Goal: Task Accomplishment & Management: Manage account settings

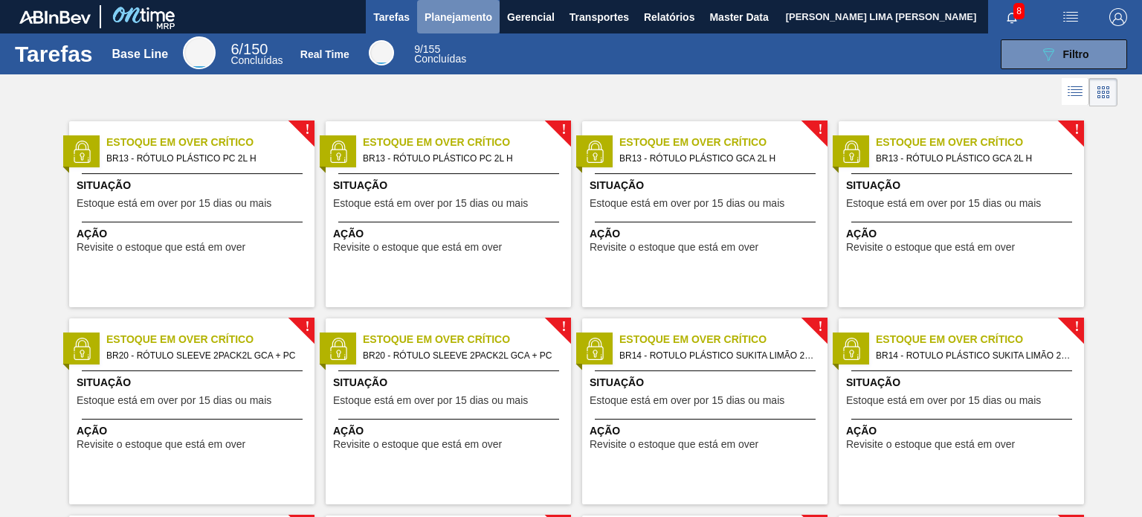
drag, startPoint x: 455, startPoint y: 21, endPoint x: 449, endPoint y: 31, distance: 12.0
click at [449, 31] on button "Planejamento" at bounding box center [458, 16] width 82 height 33
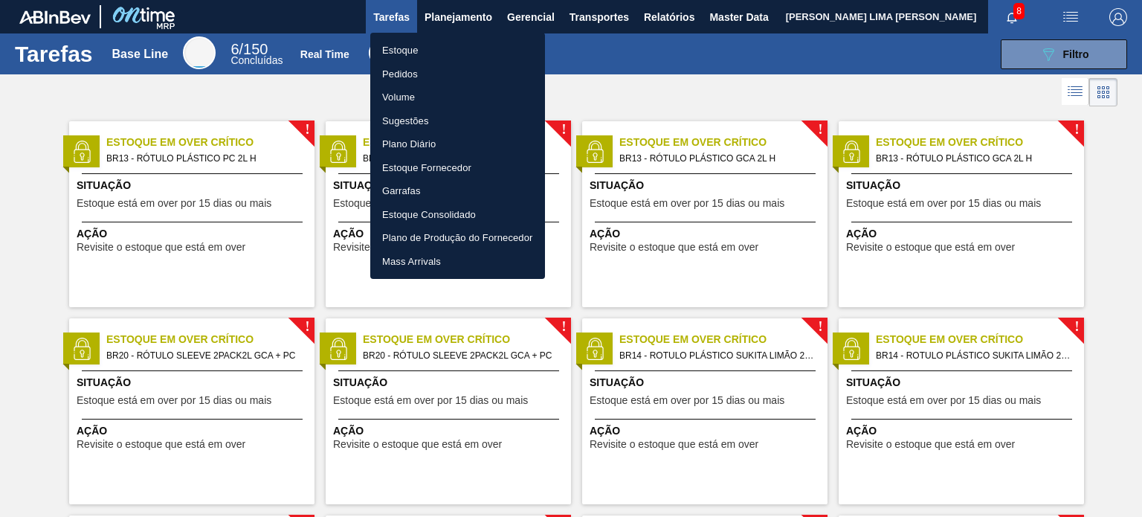
drag, startPoint x: 449, startPoint y: 31, endPoint x: 428, endPoint y: 50, distance: 27.9
click at [428, 50] on div "Estoque Pedidos Volume Sugestões Plano Diário Estoque Fornecedor Garrafas Estoq…" at bounding box center [571, 258] width 1142 height 517
click at [428, 50] on li "Estoque" at bounding box center [457, 51] width 175 height 24
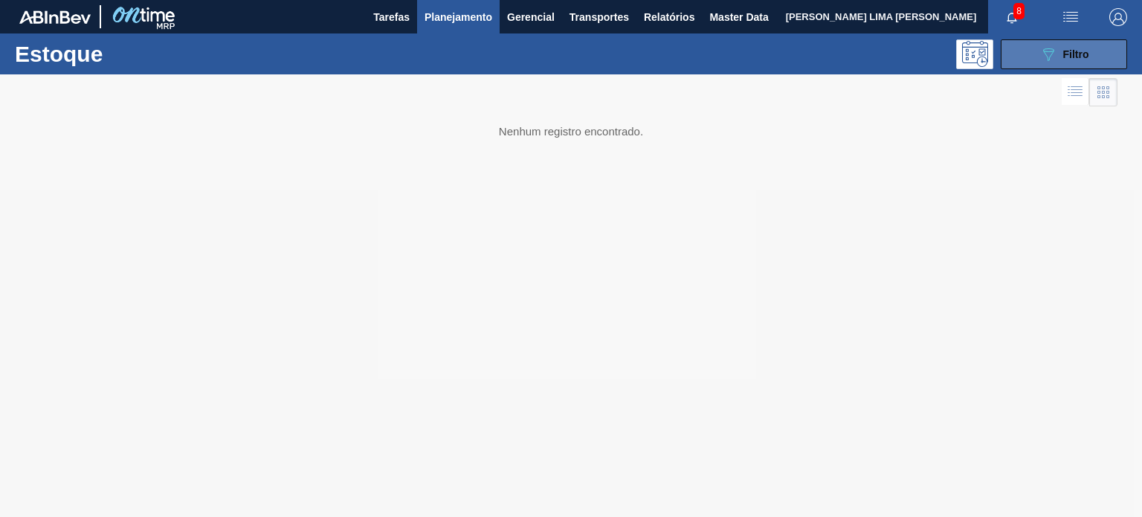
click at [1086, 54] on span "Filtro" at bounding box center [1076, 54] width 26 height 12
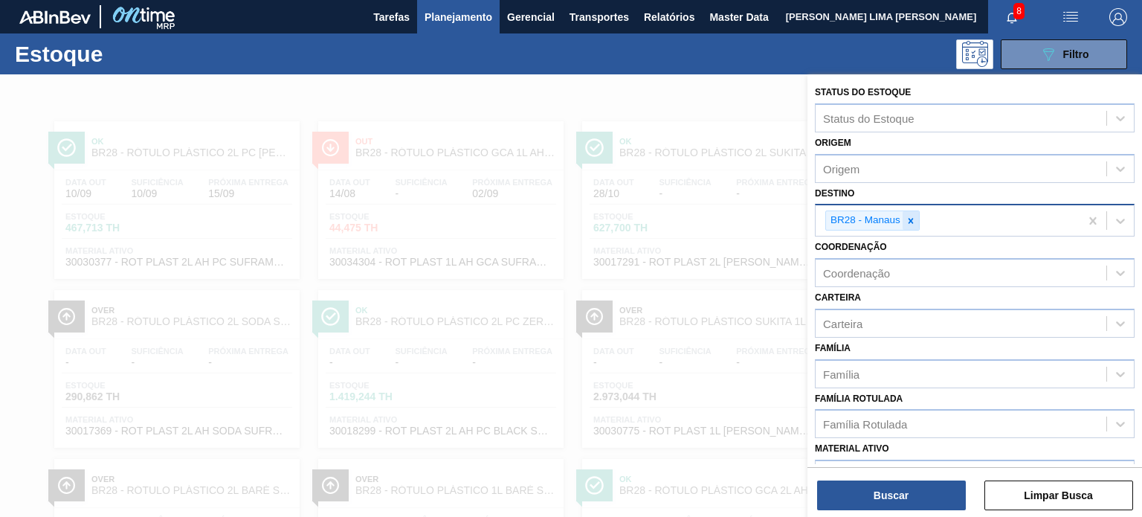
click at [907, 220] on icon at bounding box center [910, 221] width 10 height 10
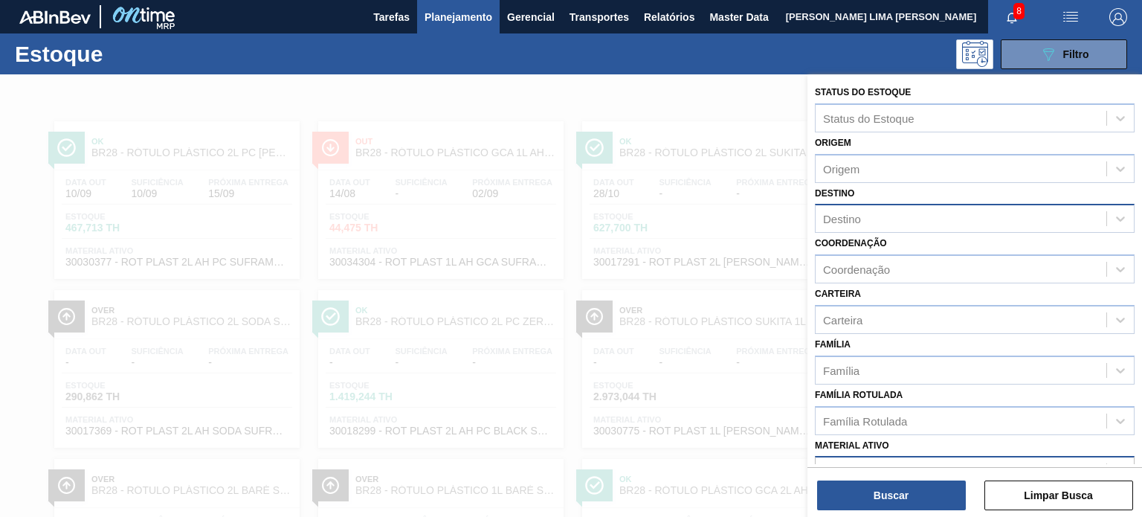
scroll to position [135, 0]
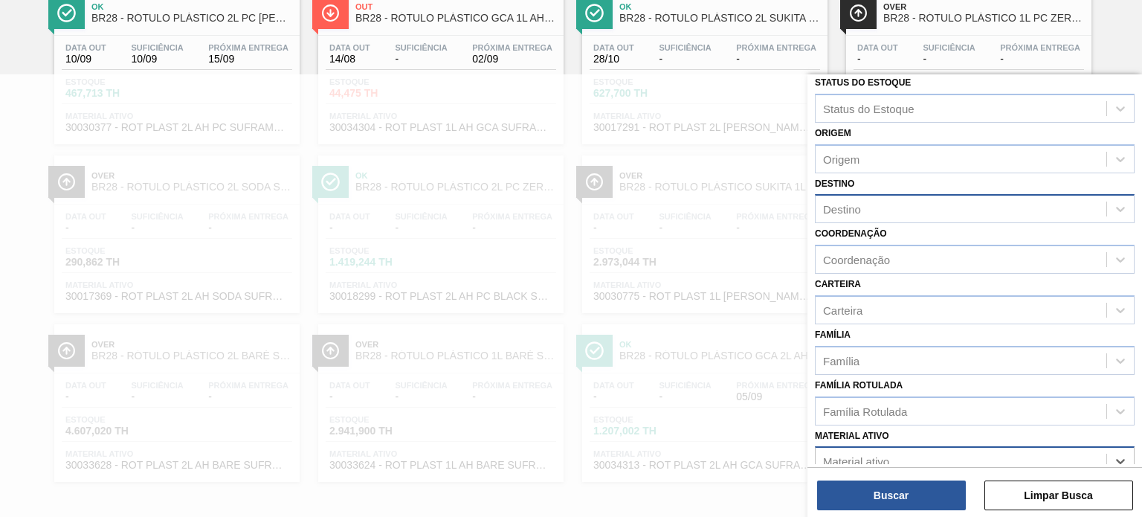
click at [881, 454] on div "Material ativo" at bounding box center [975, 460] width 320 height 29
click at [900, 405] on div "Família Rotulada" at bounding box center [865, 410] width 84 height 13
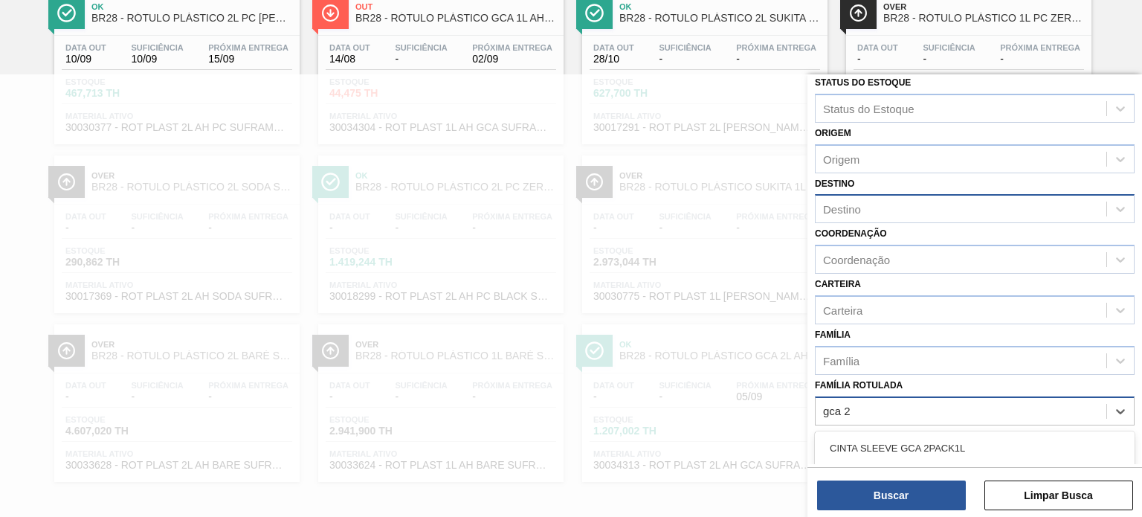
type Rotulada "gca 2p"
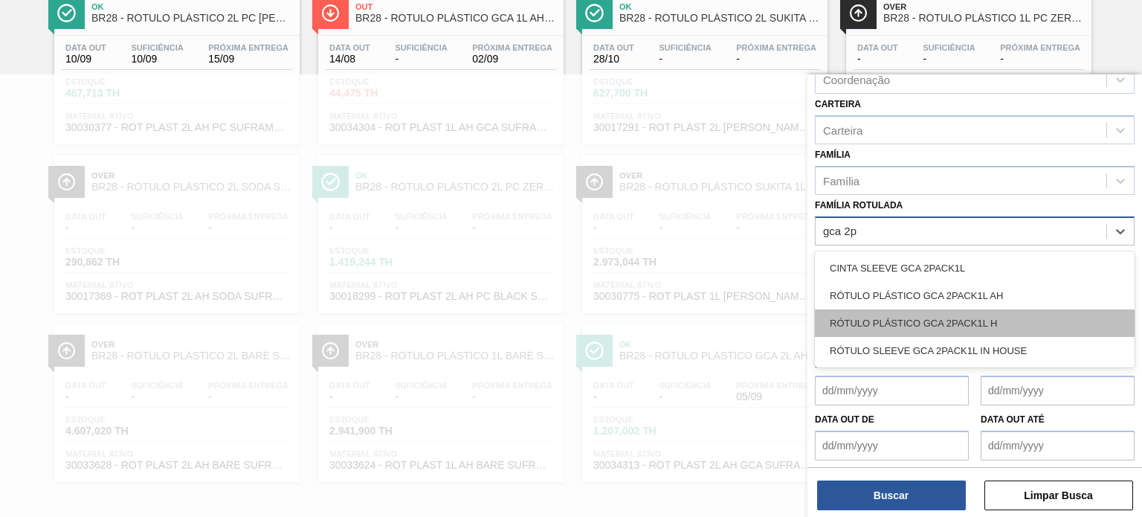
click at [1035, 320] on div "RÓTULO PLÁSTICO GCA 2PACK1L H" at bounding box center [975, 322] width 320 height 27
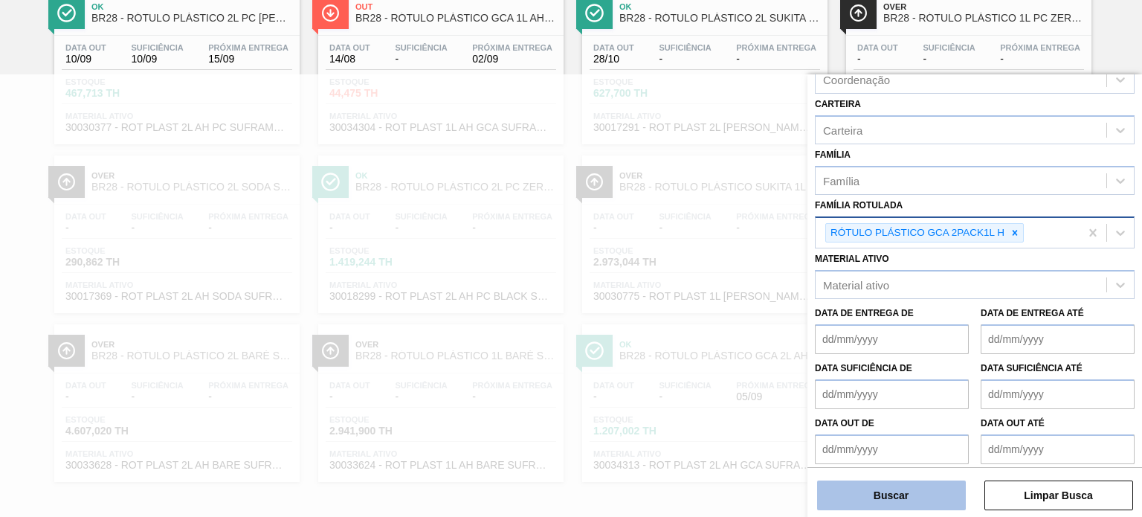
click at [884, 491] on button "Buscar" at bounding box center [891, 495] width 149 height 30
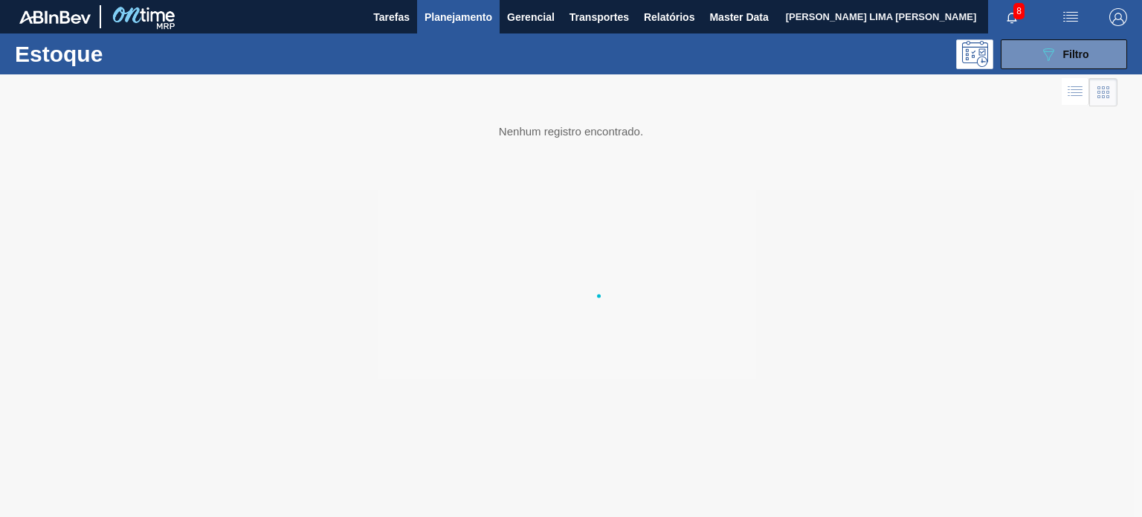
scroll to position [0, 0]
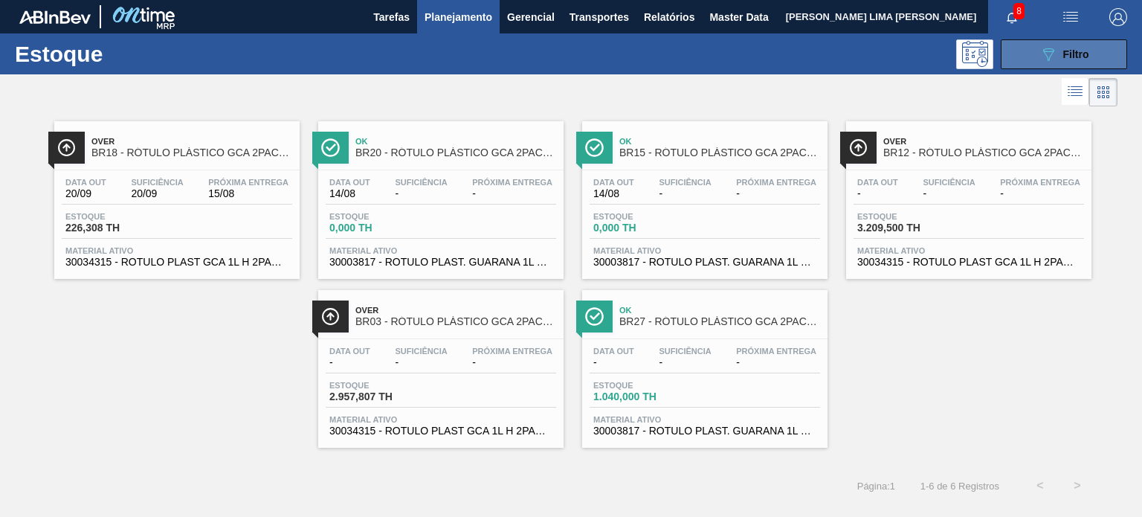
click at [1039, 51] on icon "089F7B8B-B2A5-4AFE-B5C0-19BA573D28AC" at bounding box center [1048, 54] width 18 height 18
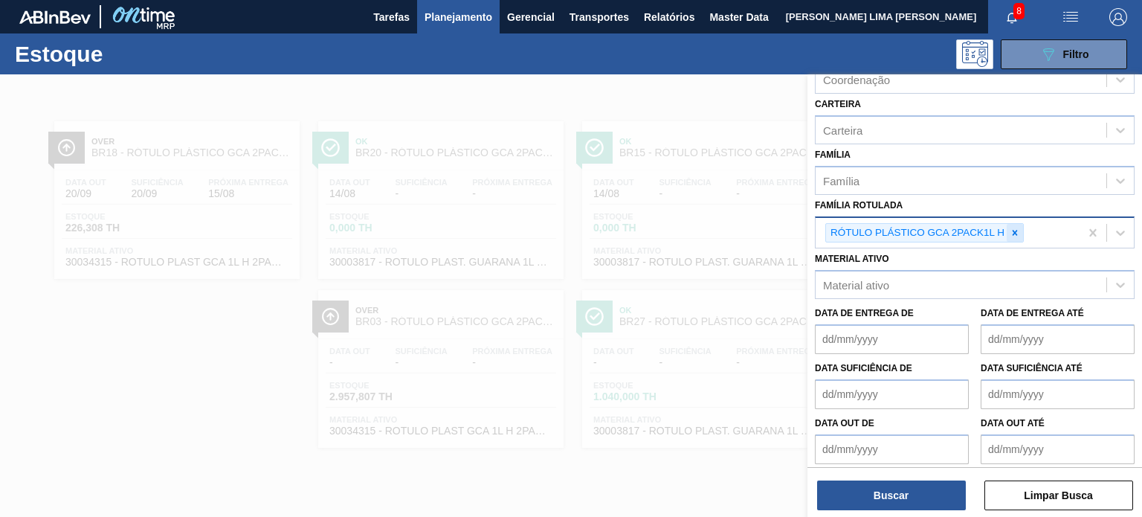
click at [1018, 234] on div at bounding box center [1014, 233] width 16 height 19
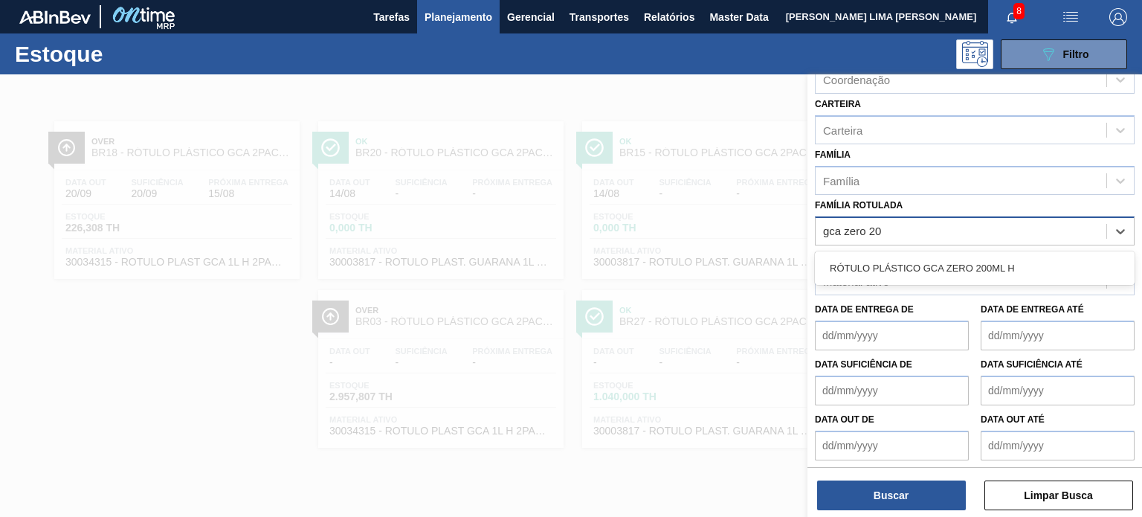
type Rotulada "gca zero 200"
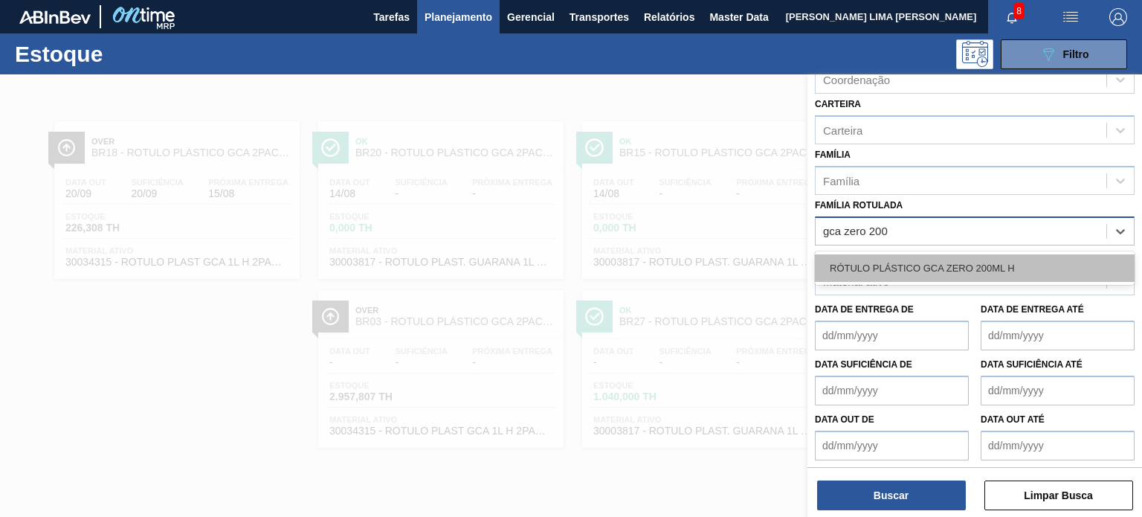
click at [995, 265] on div "RÓTULO PLÁSTICO GCA ZERO 200ML H" at bounding box center [975, 267] width 320 height 27
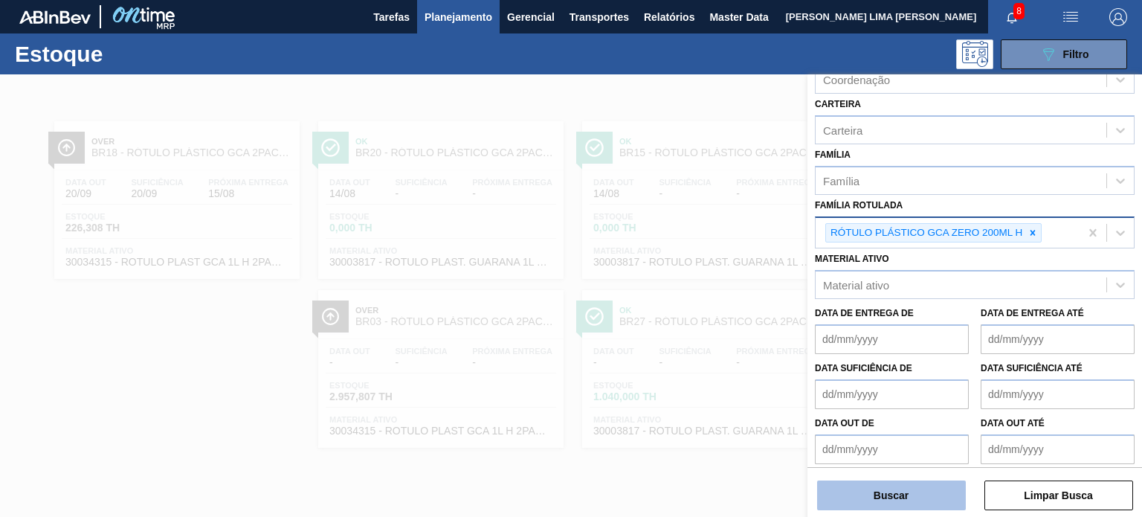
click at [877, 505] on button "Buscar" at bounding box center [891, 495] width 149 height 30
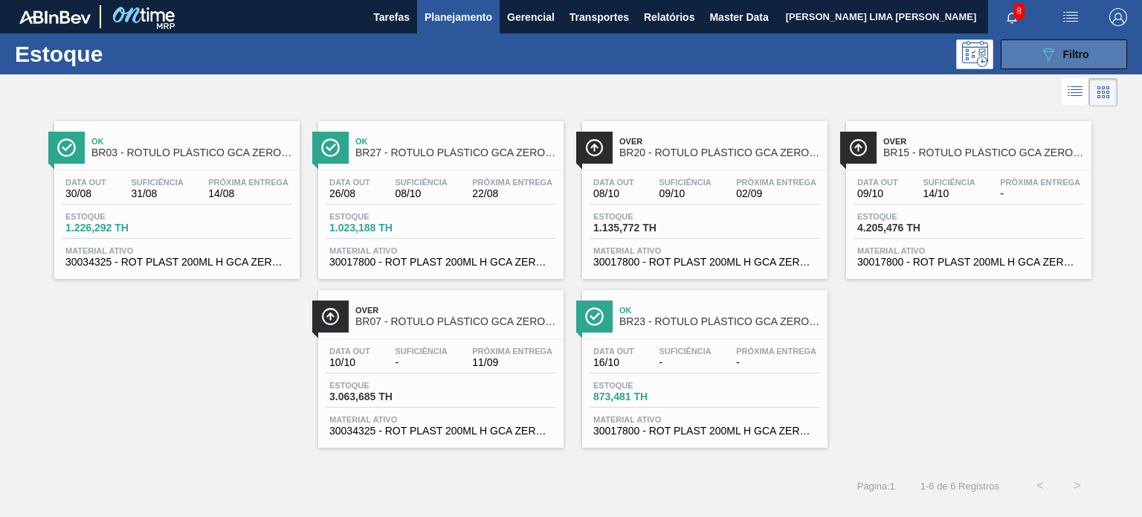
click at [1118, 56] on button "089F7B8B-B2A5-4AFE-B5C0-19BA573D28AC Filtro" at bounding box center [1063, 54] width 126 height 30
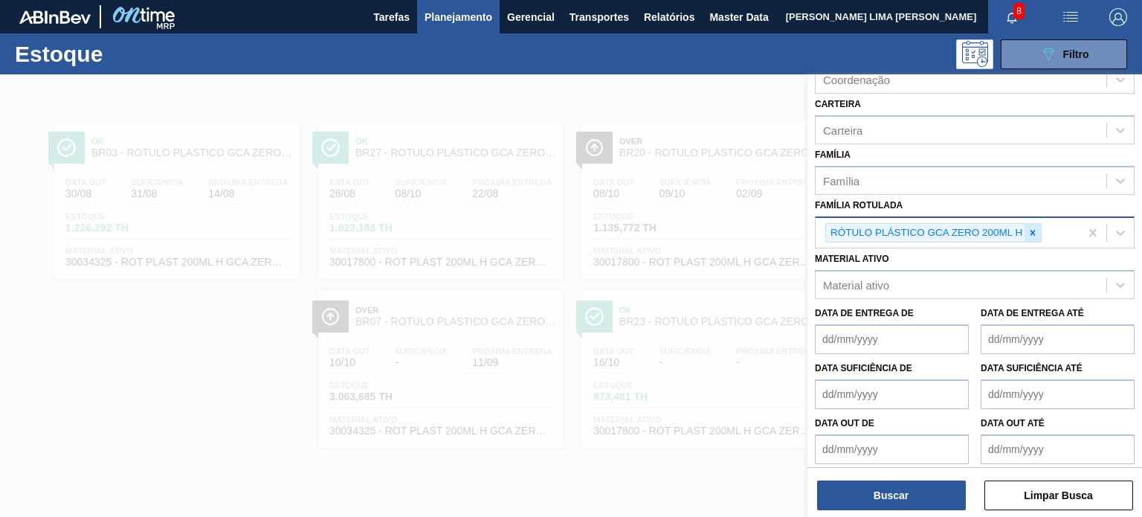
click at [1032, 224] on div at bounding box center [1032, 233] width 16 height 19
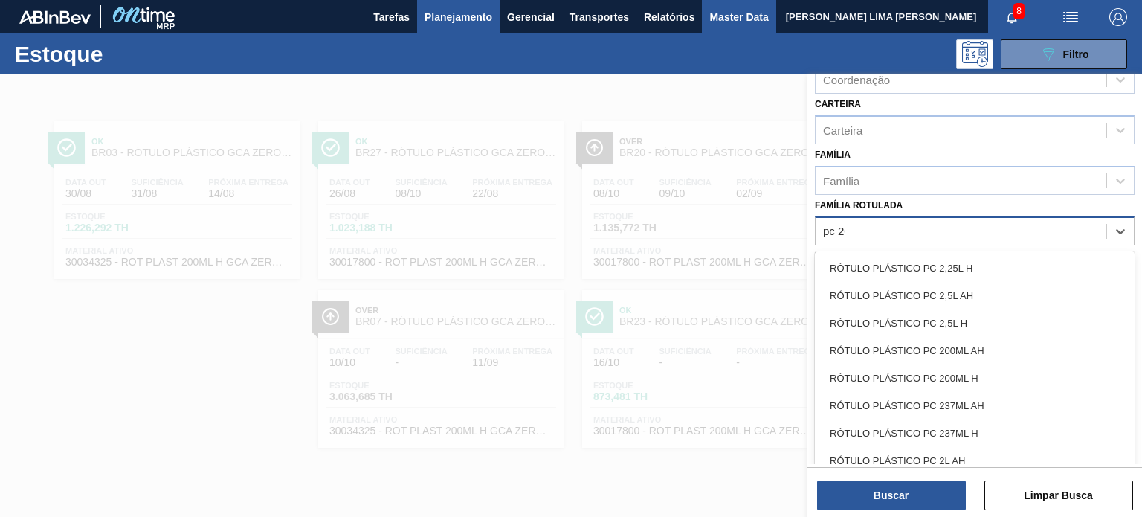
type Rotulada "pc 200"
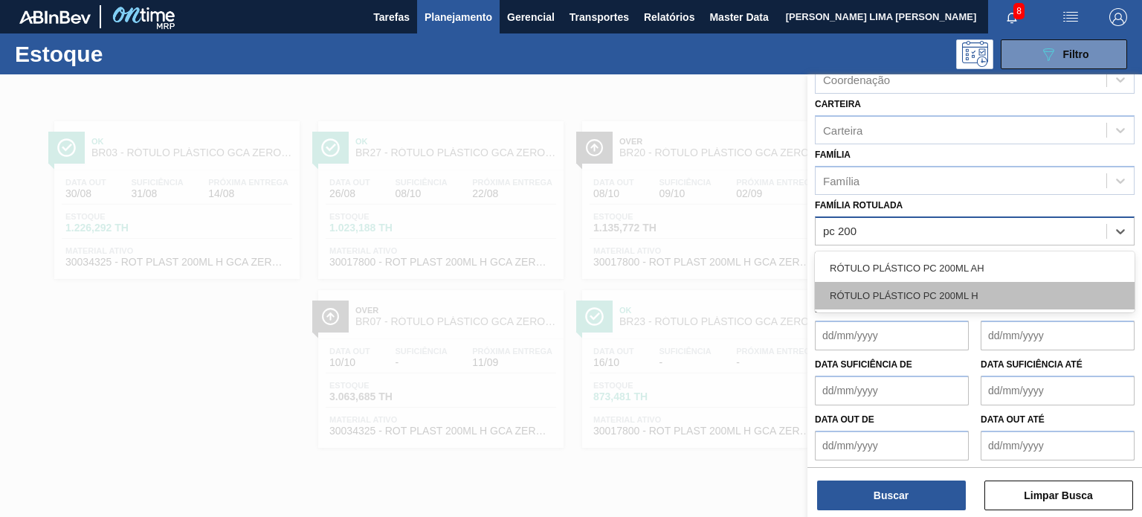
click at [900, 287] on div "RÓTULO PLÁSTICO PC 200ML H" at bounding box center [975, 295] width 320 height 27
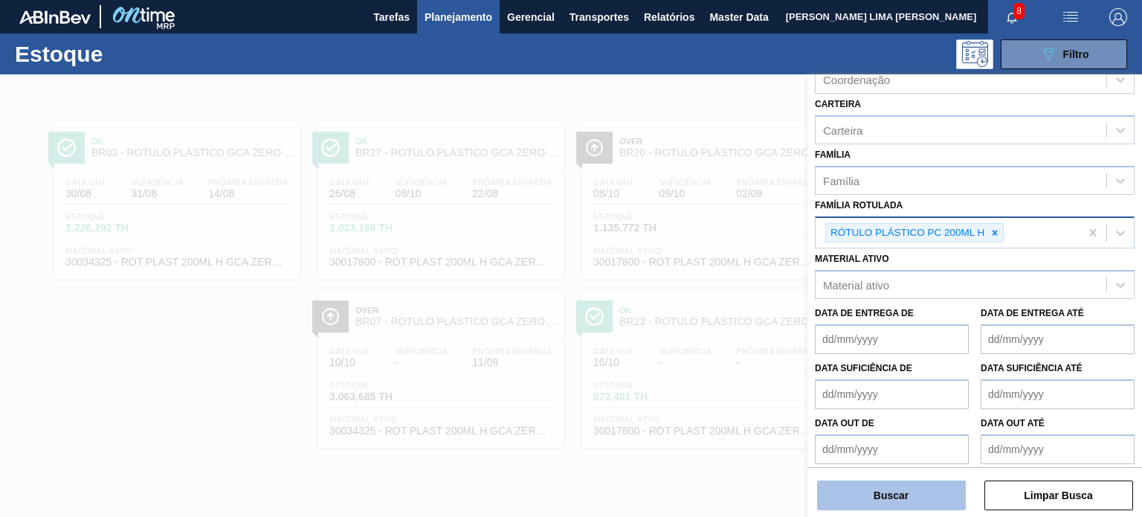
click at [894, 501] on button "Buscar" at bounding box center [891, 495] width 149 height 30
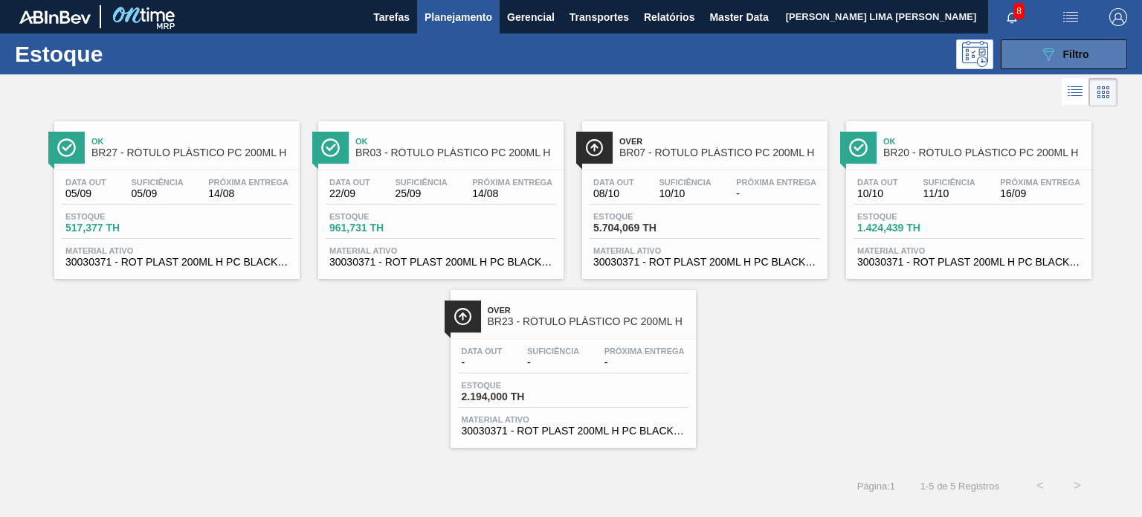
click at [1034, 50] on button "089F7B8B-B2A5-4AFE-B5C0-19BA573D28AC Filtro" at bounding box center [1063, 54] width 126 height 30
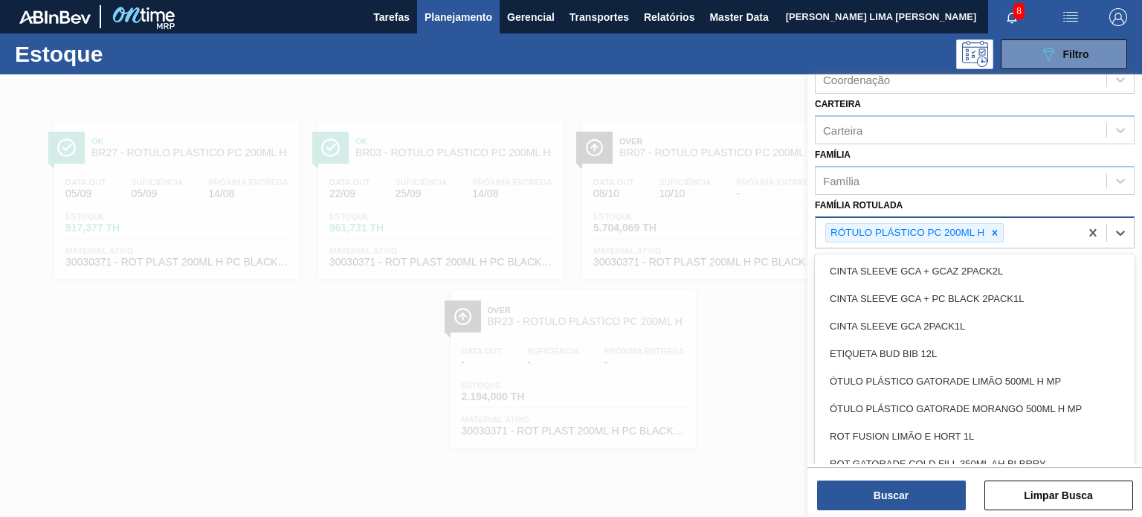
click at [983, 227] on div "RÓTULO PLÁSTICO PC 200ML H" at bounding box center [906, 233] width 161 height 19
click at [990, 228] on icon at bounding box center [994, 232] width 10 height 10
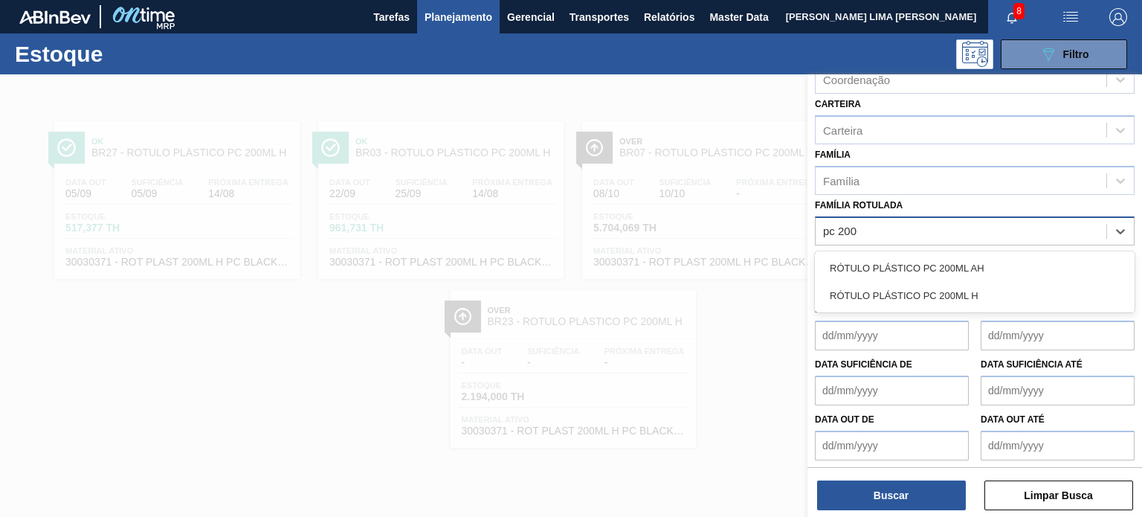
type Rotulada "pc 200"
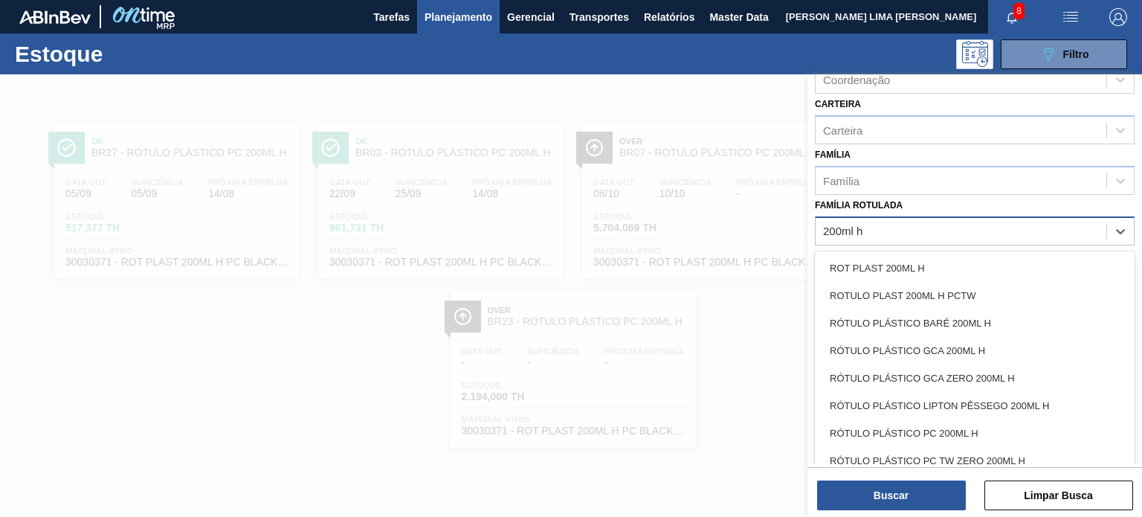
type Rotulada "200ml"
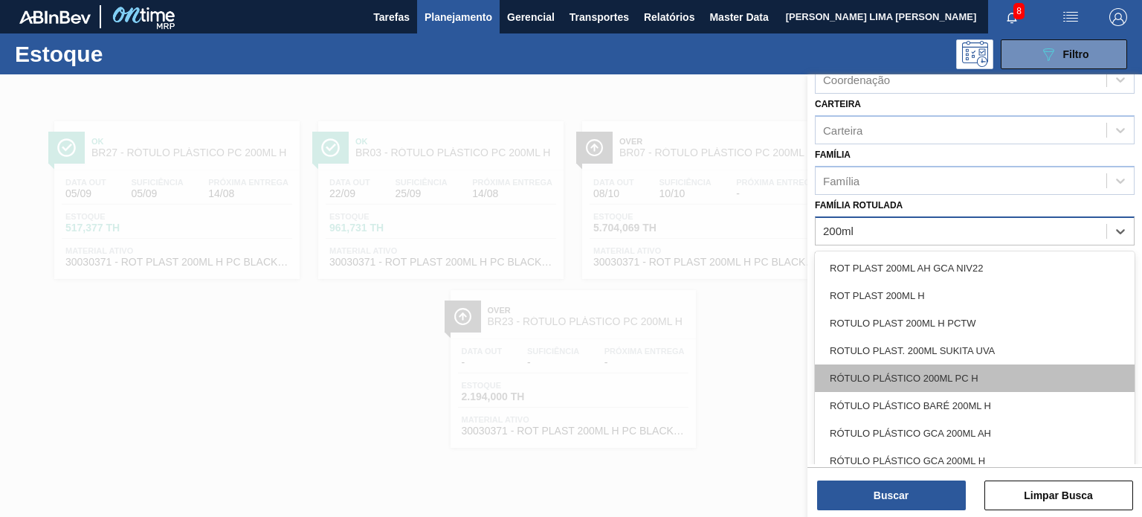
click at [927, 379] on div "RÓTULO PLÁSTICO 200ML PC H" at bounding box center [975, 377] width 320 height 27
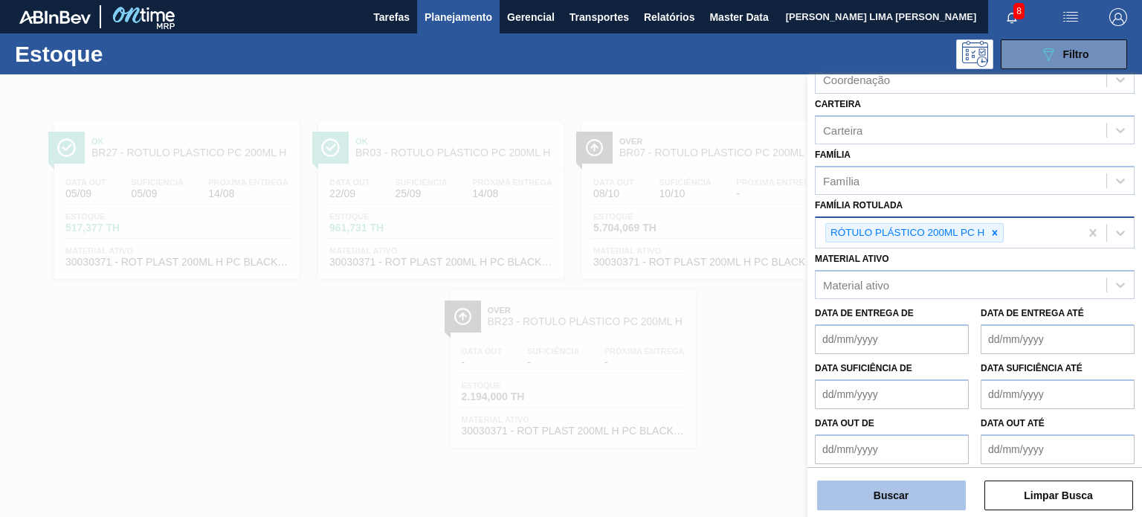
click at [922, 491] on button "Buscar" at bounding box center [891, 495] width 149 height 30
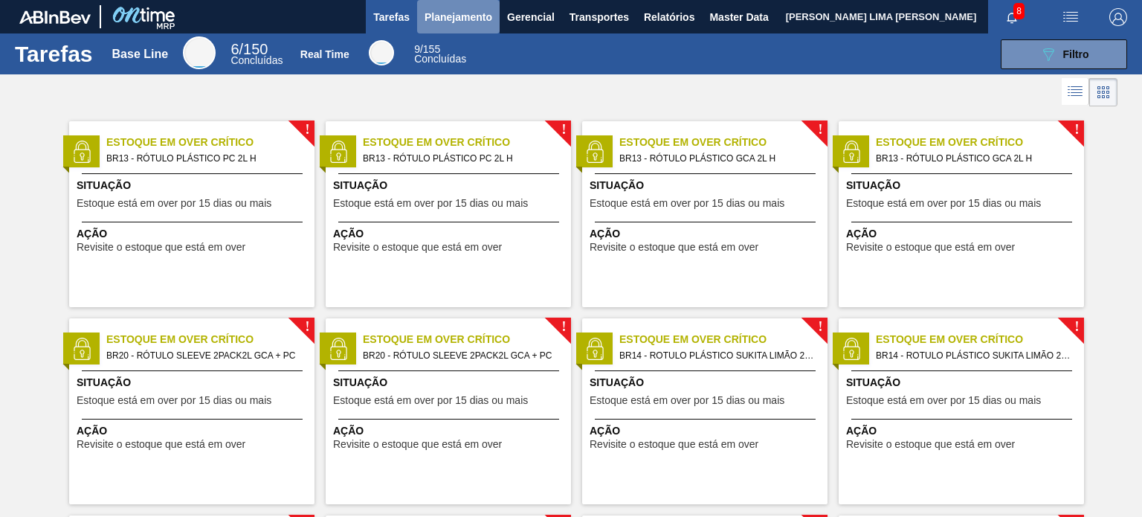
drag, startPoint x: 193, startPoint y: 1, endPoint x: 434, endPoint y: 19, distance: 241.5
click at [434, 19] on span "Planejamento" at bounding box center [458, 17] width 68 height 18
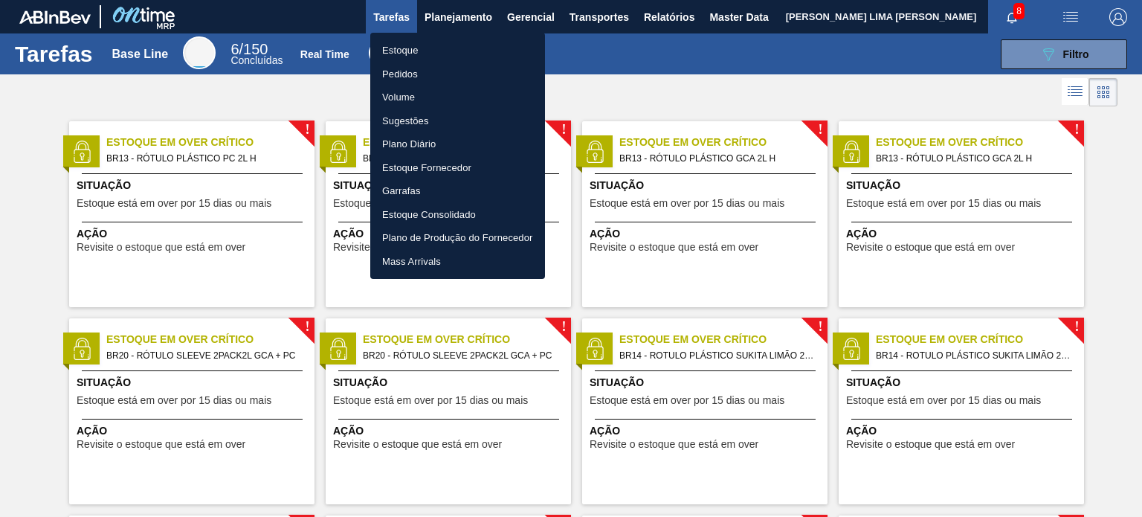
click at [431, 43] on li "Estoque" at bounding box center [457, 51] width 175 height 24
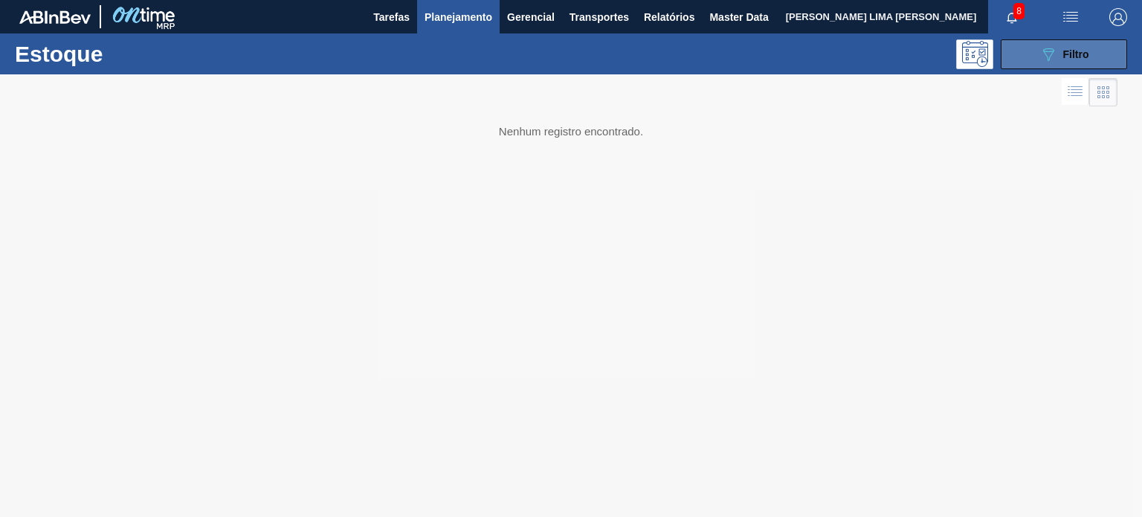
click at [1051, 50] on icon "089F7B8B-B2A5-4AFE-B5C0-19BA573D28AC" at bounding box center [1048, 54] width 18 height 18
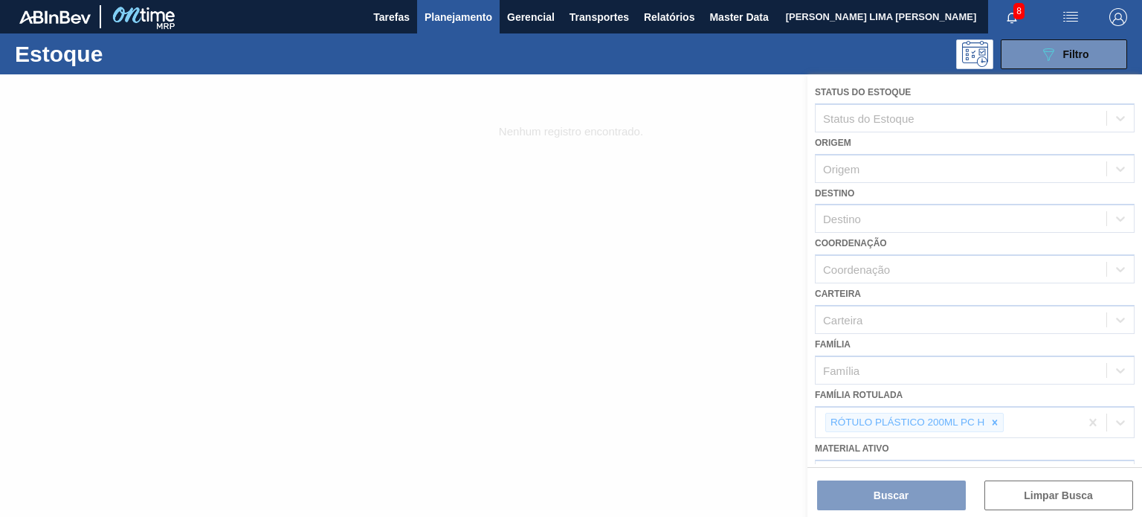
click at [990, 419] on div at bounding box center [571, 295] width 1142 height 442
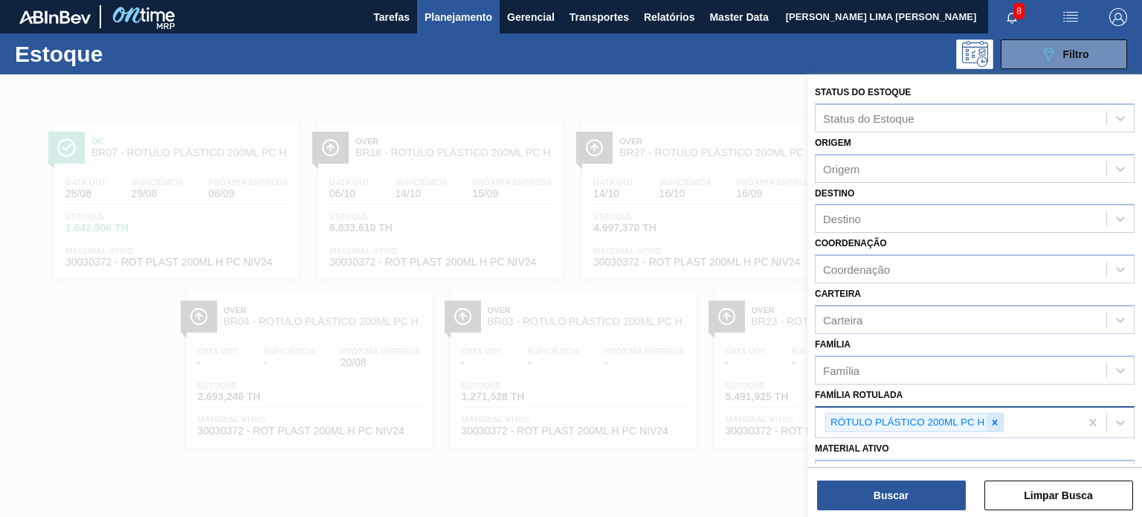
click at [999, 419] on icon at bounding box center [994, 422] width 10 height 10
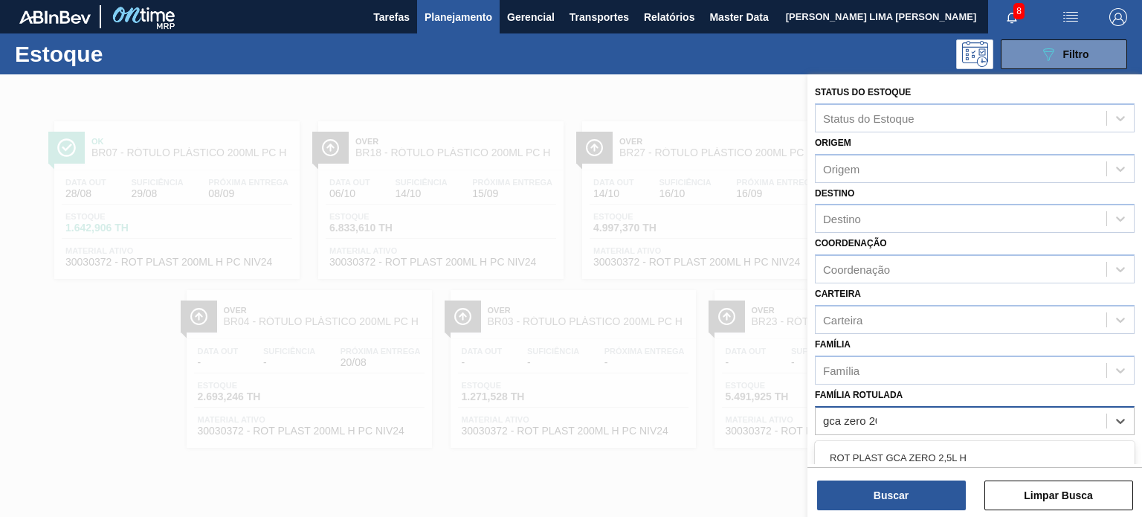
type Rotulada "gca zero 200"
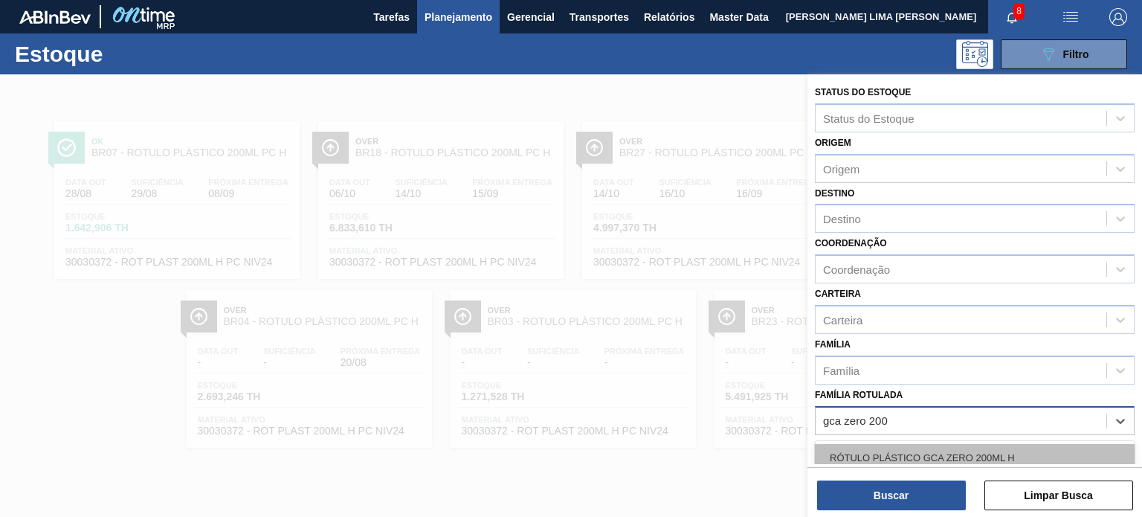
click at [1067, 459] on div "RÓTULO PLÁSTICO GCA ZERO 200ML H" at bounding box center [975, 457] width 320 height 27
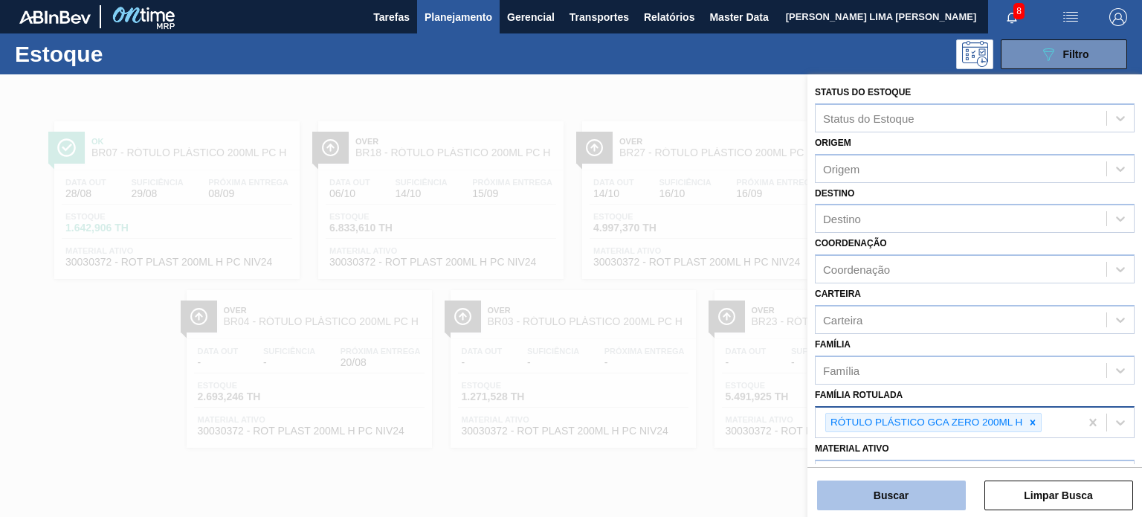
click at [929, 505] on button "Buscar" at bounding box center [891, 495] width 149 height 30
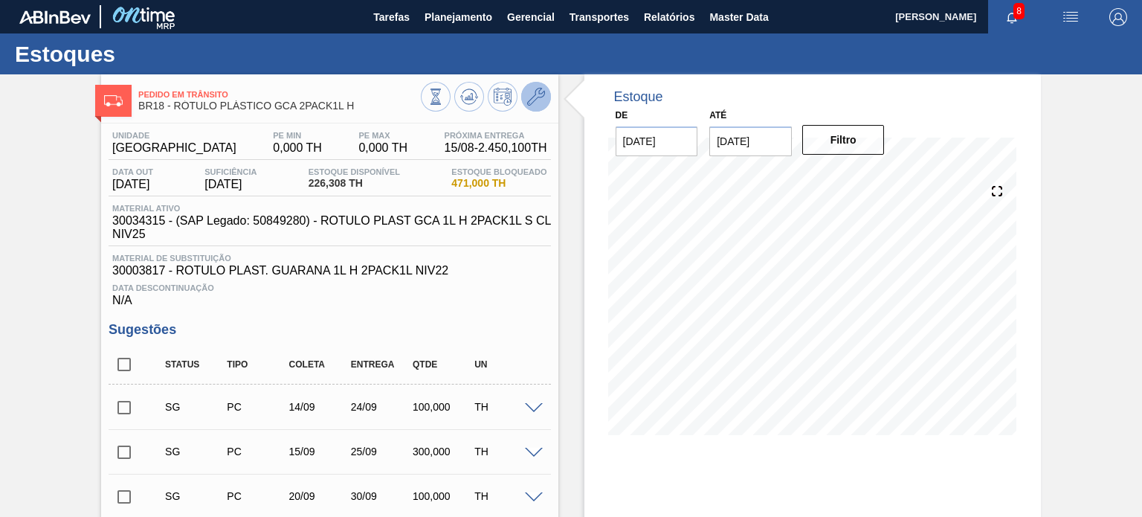
click at [521, 98] on button at bounding box center [536, 97] width 30 height 30
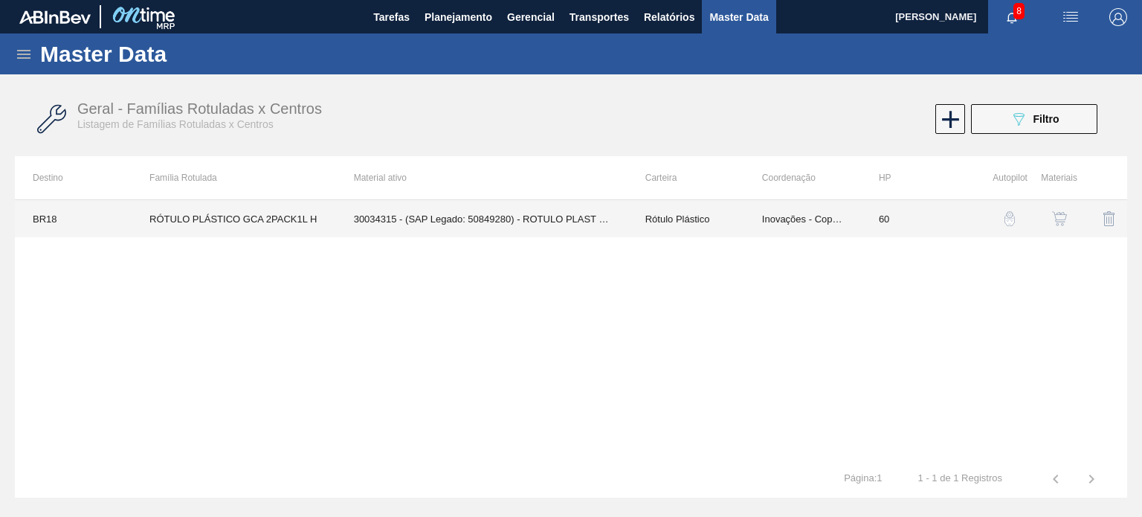
click at [776, 216] on td "Inovações - Copacker" at bounding box center [802, 218] width 117 height 37
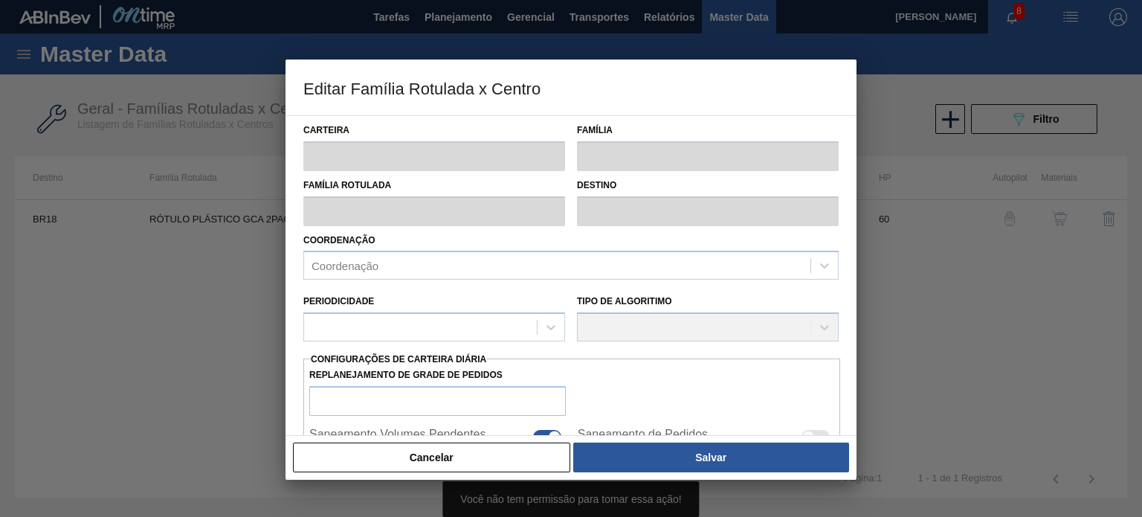
type input "Rótulo Plástico"
type input "RÓTULO PLÁSTICO GCA 2PACK1L H"
type input "BR18 - Pernambuco"
type input "60"
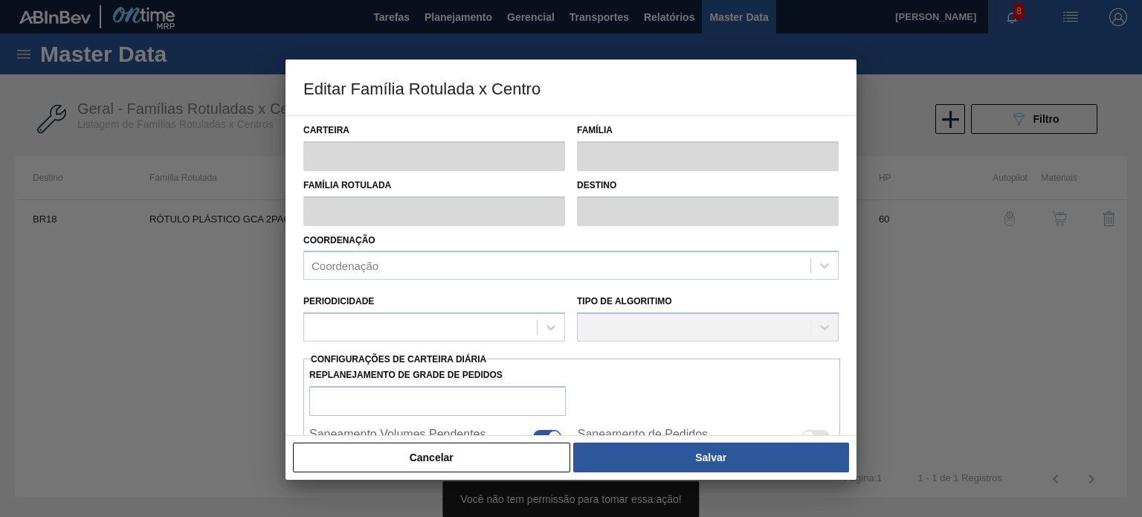
type input "0"
type input "100"
type input "0,000"
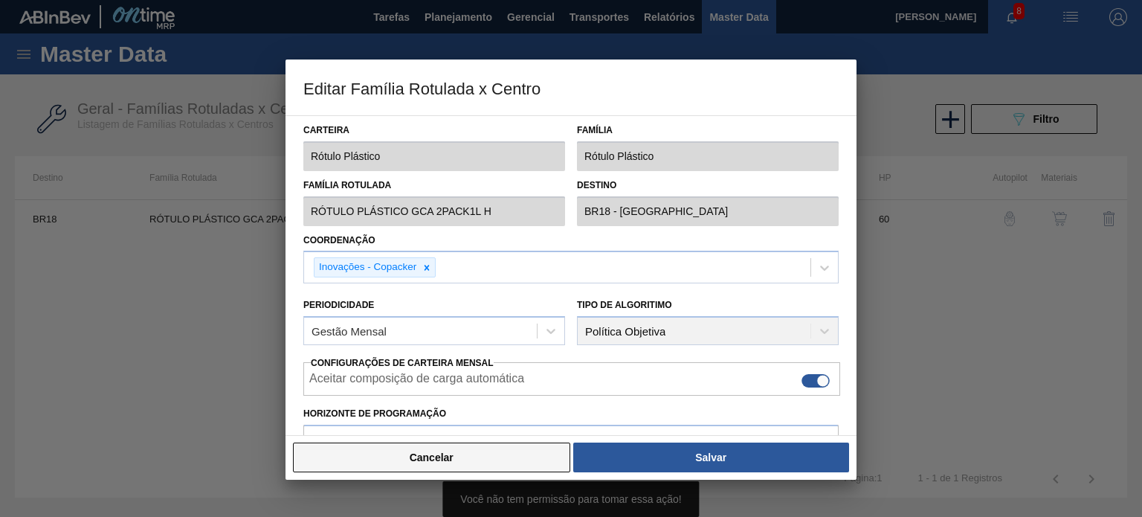
click at [547, 449] on button "Cancelar" at bounding box center [431, 457] width 277 height 30
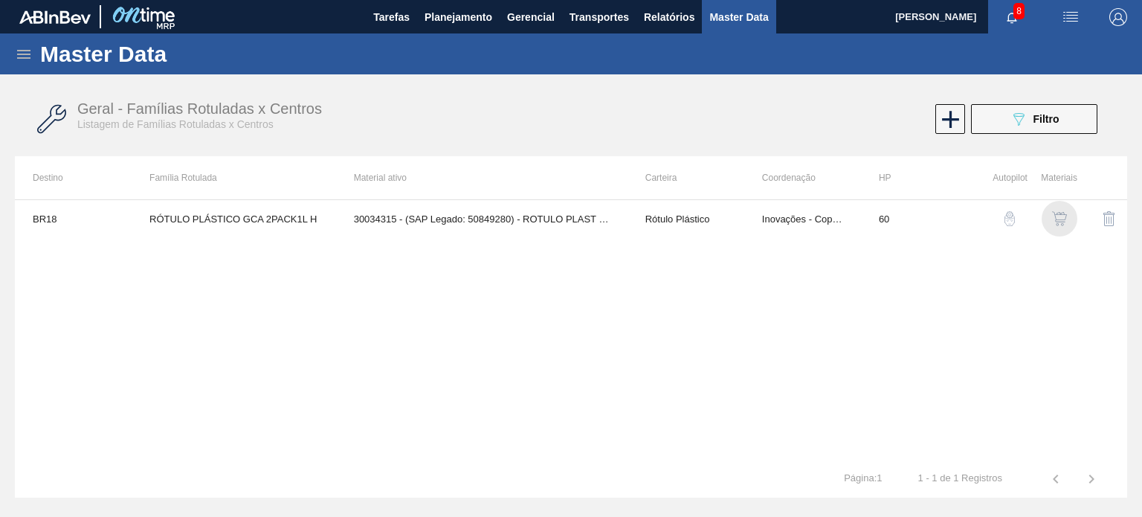
click at [1062, 213] on img "button" at bounding box center [1059, 218] width 15 height 15
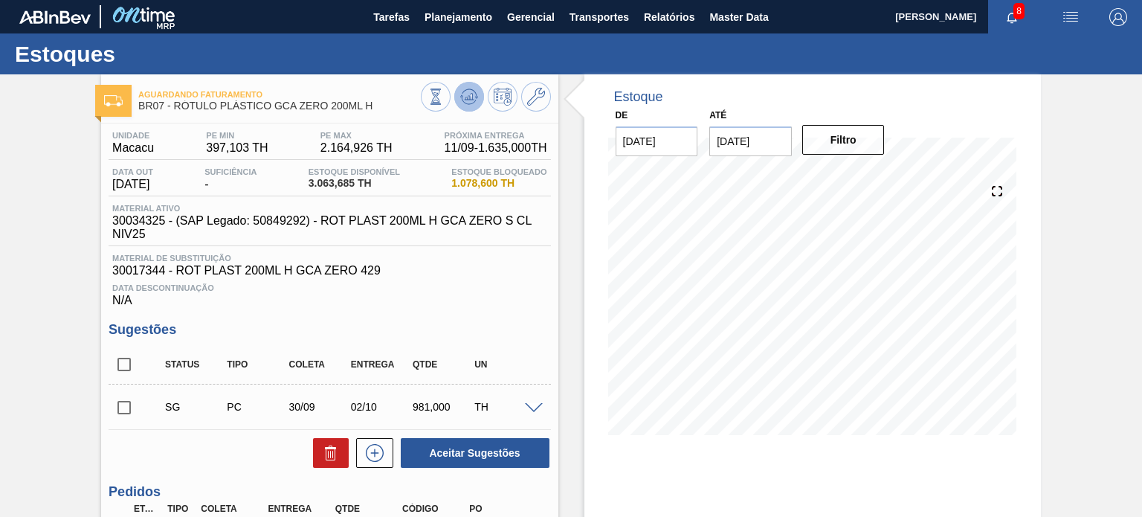
click at [471, 103] on icon at bounding box center [468, 100] width 15 height 7
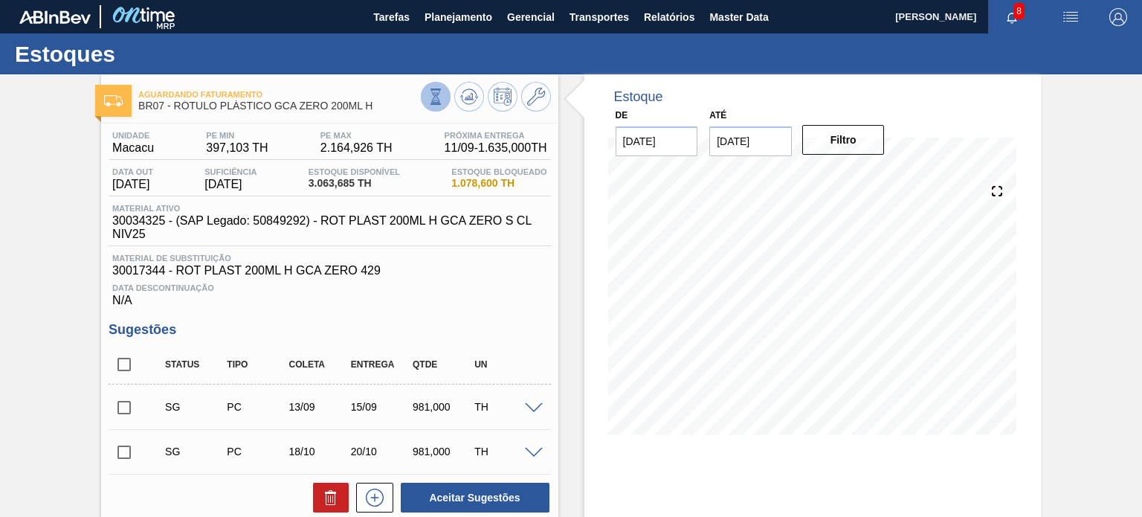
click at [431, 91] on icon at bounding box center [435, 96] width 16 height 16
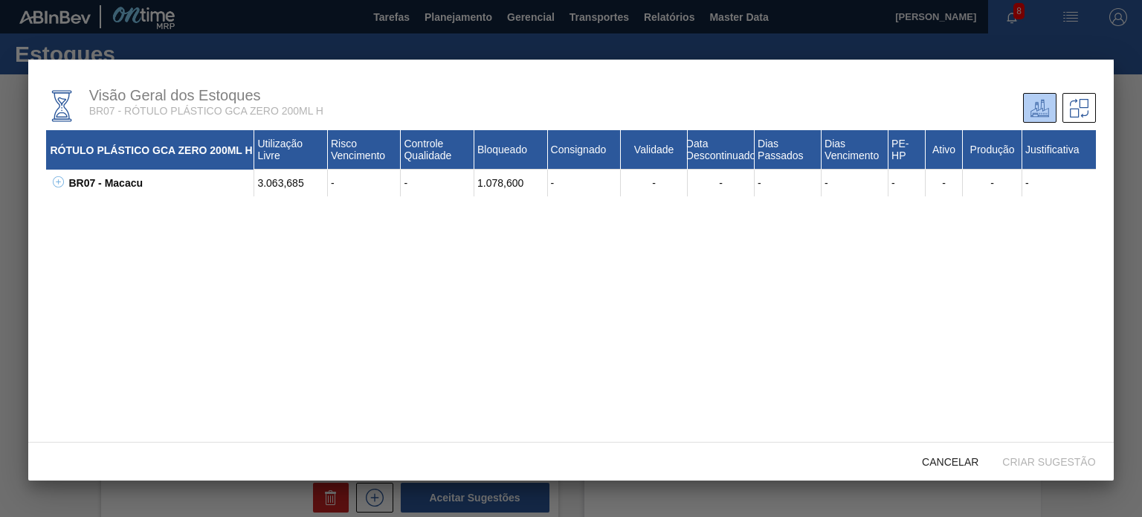
click at [58, 184] on icon at bounding box center [58, 181] width 1 height 5
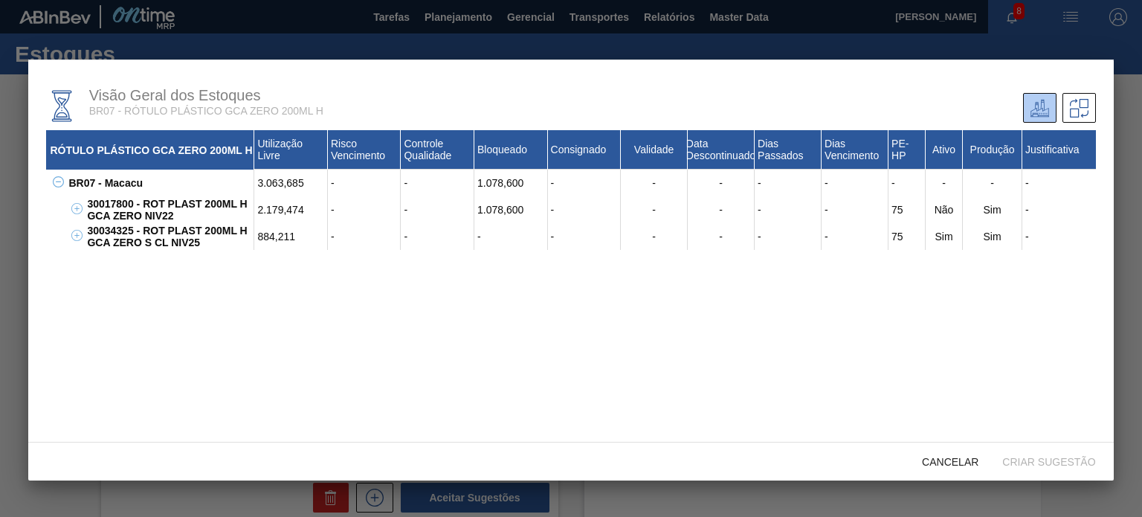
click at [111, 205] on div "30017800 - ROT PLAST 200ML H GCA ZERO NIV22" at bounding box center [168, 209] width 171 height 27
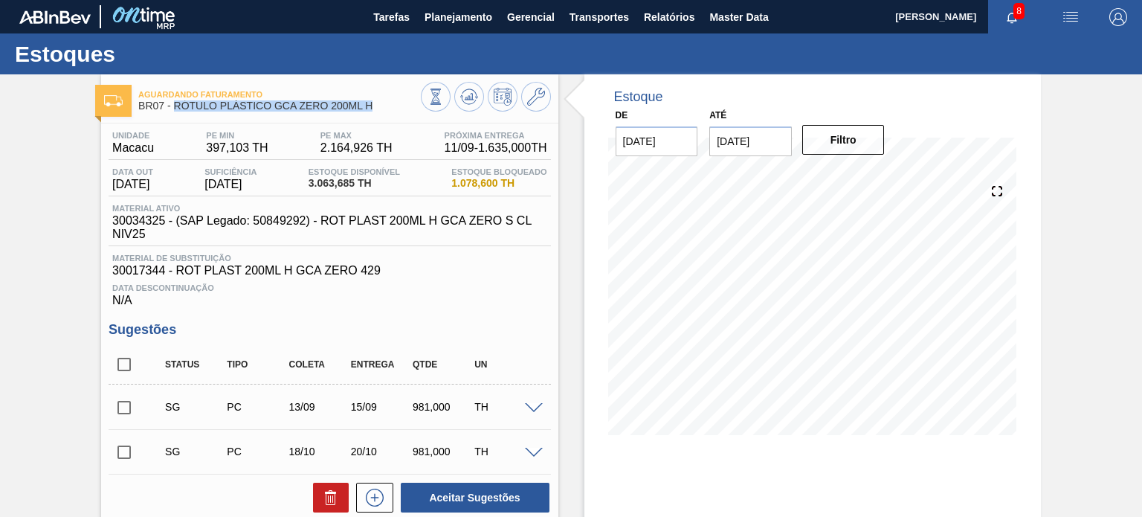
drag, startPoint x: 379, startPoint y: 109, endPoint x: 175, endPoint y: 111, distance: 203.7
click at [175, 111] on div "Aguardando Faturamento BR07 - RÓTULO PLÁSTICO GCA ZERO 200ML H" at bounding box center [279, 100] width 282 height 33
copy span "RÓTULO PLÁSTICO GCA ZERO 200ML H"
click at [433, 108] on button at bounding box center [436, 97] width 30 height 30
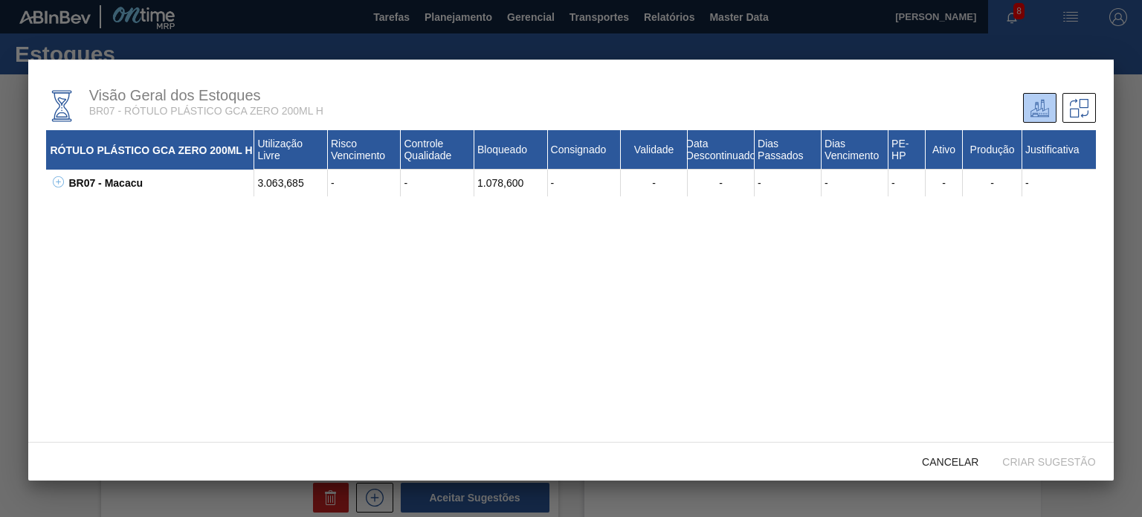
click at [62, 187] on icon at bounding box center [58, 181] width 11 height 11
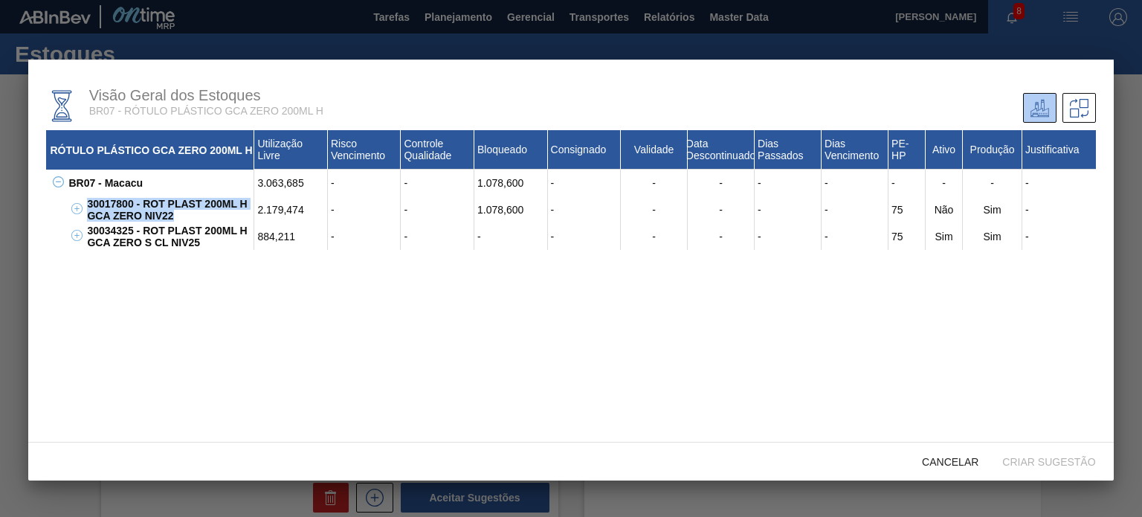
drag, startPoint x: 177, startPoint y: 222, endPoint x: 81, endPoint y: 203, distance: 97.8
click at [81, 203] on div "30017800 - ROT PLAST 200ML H GCA ZERO NIV22 2.179,474 - - 1.078,600 - - - - - 7…" at bounding box center [580, 209] width 1030 height 27
copy div "30017800 - ROT PLAST 200ML H GCA ZERO NIV22"
drag, startPoint x: 257, startPoint y: 207, endPoint x: 312, endPoint y: 213, distance: 55.3
click at [312, 213] on div "2.179,474" at bounding box center [291, 209] width 74 height 27
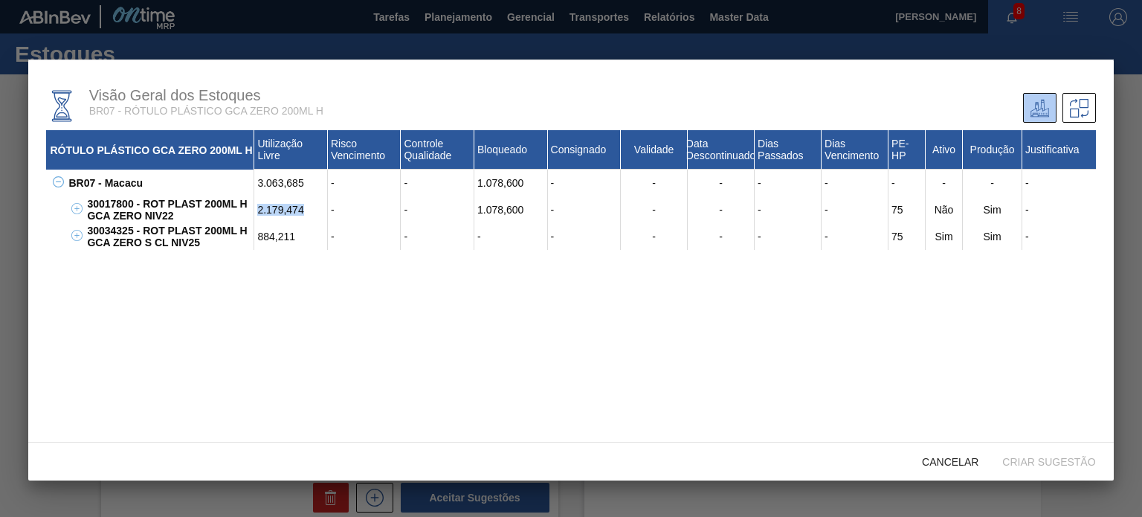
copy div "2.179,474"
drag, startPoint x: 202, startPoint y: 249, endPoint x: 74, endPoint y: 238, distance: 128.3
click at [83, 238] on div "30034325 - ROT PLAST 200ML H GCA ZERO S CL NIV25 884,211 - - - - - - - - 75 Sim…" at bounding box center [589, 236] width 1012 height 27
copy div "30034325 - ROT PLAST 200ML H GCA ZERO S CL NIV25"
drag, startPoint x: 295, startPoint y: 234, endPoint x: 259, endPoint y: 238, distance: 36.6
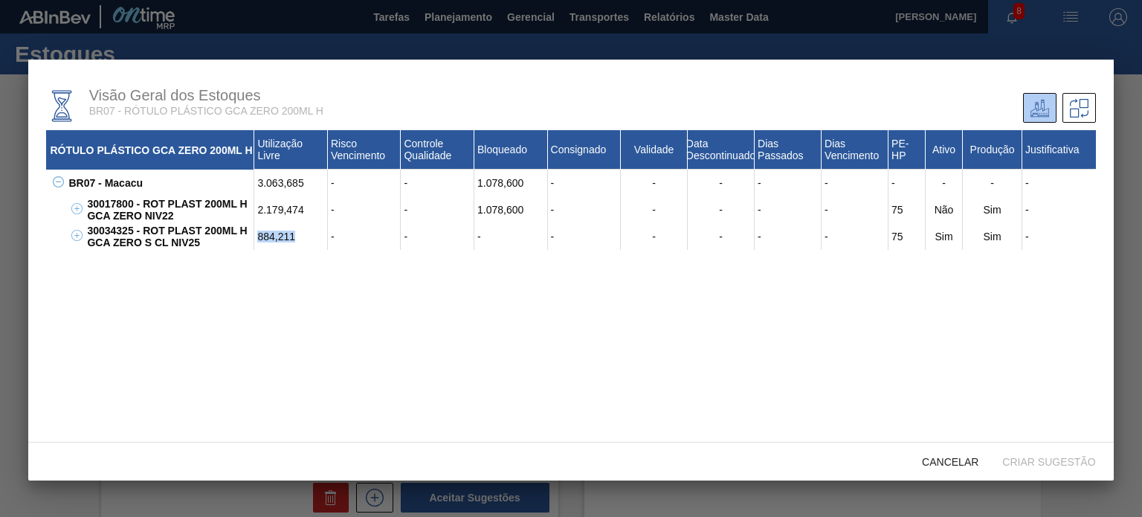
click at [259, 238] on div "884,211" at bounding box center [291, 236] width 74 height 27
copy div "884,211"
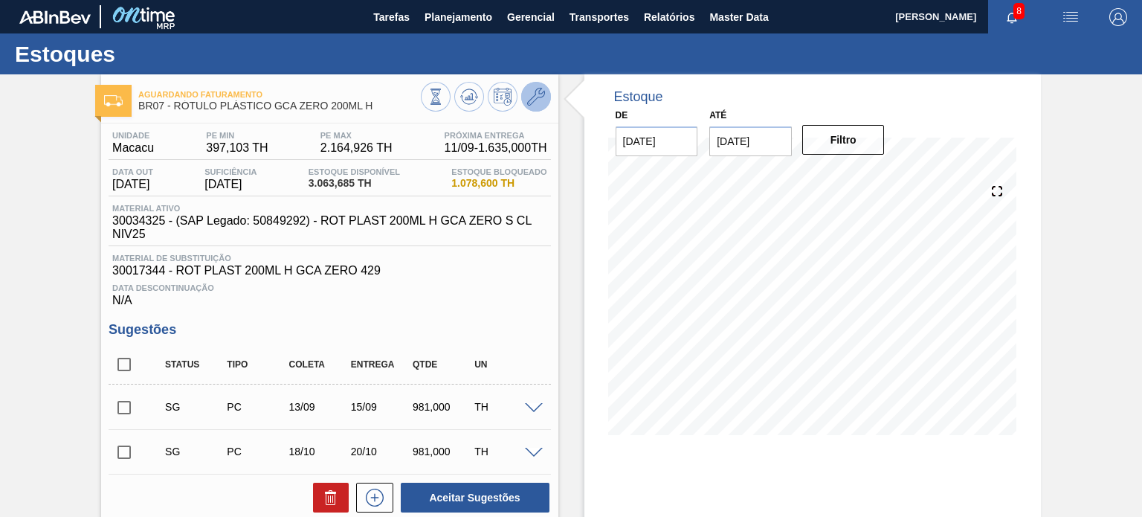
click at [537, 89] on icon at bounding box center [536, 97] width 18 height 18
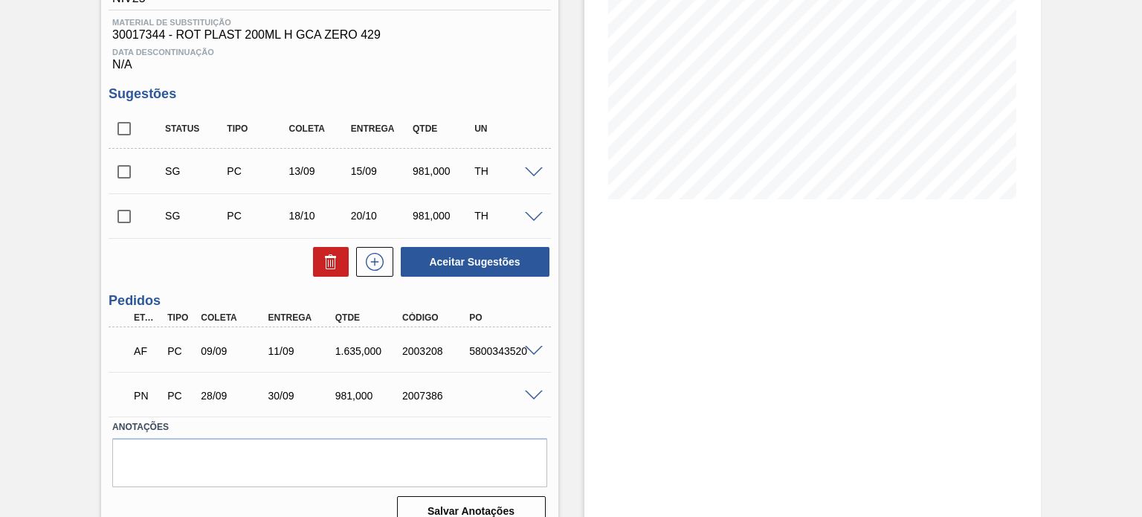
scroll to position [242, 0]
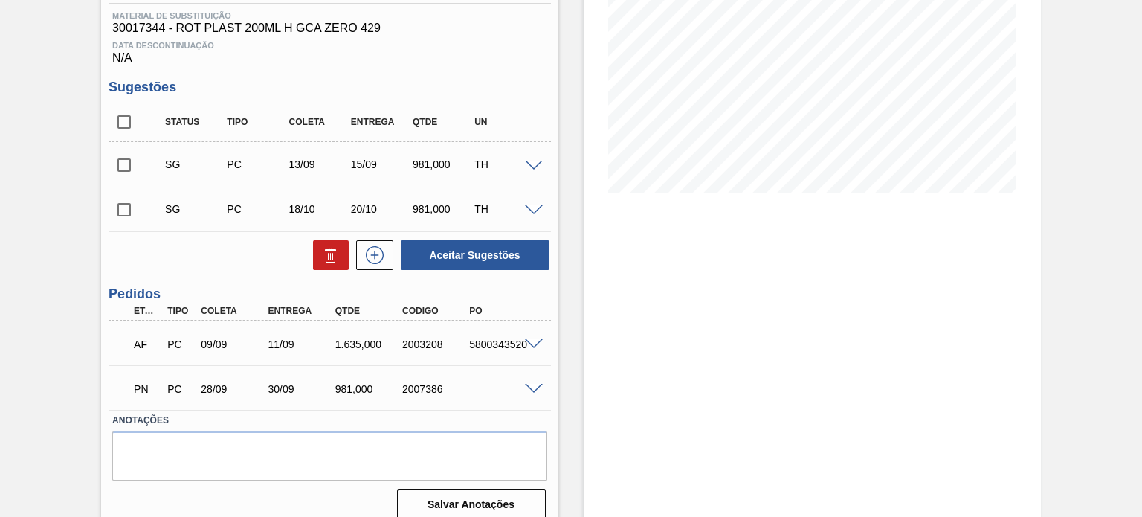
drag, startPoint x: 517, startPoint y: 386, endPoint x: 532, endPoint y: 386, distance: 14.9
click at [532, 386] on div "PN PC 28/09 30/09 981,000 2007386" at bounding box center [329, 387] width 441 height 37
click at [532, 386] on span at bounding box center [534, 389] width 18 height 11
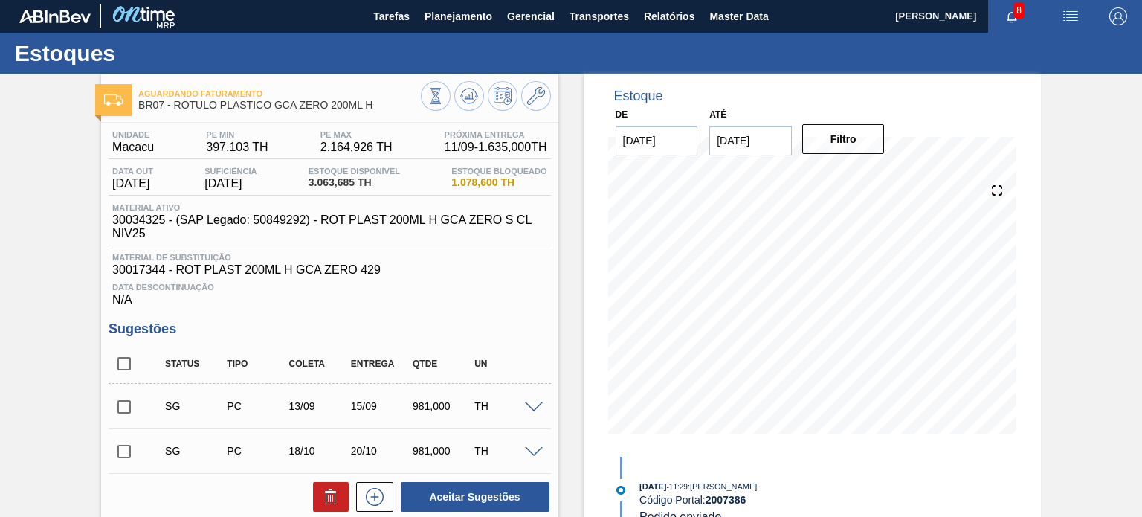
scroll to position [0, 0]
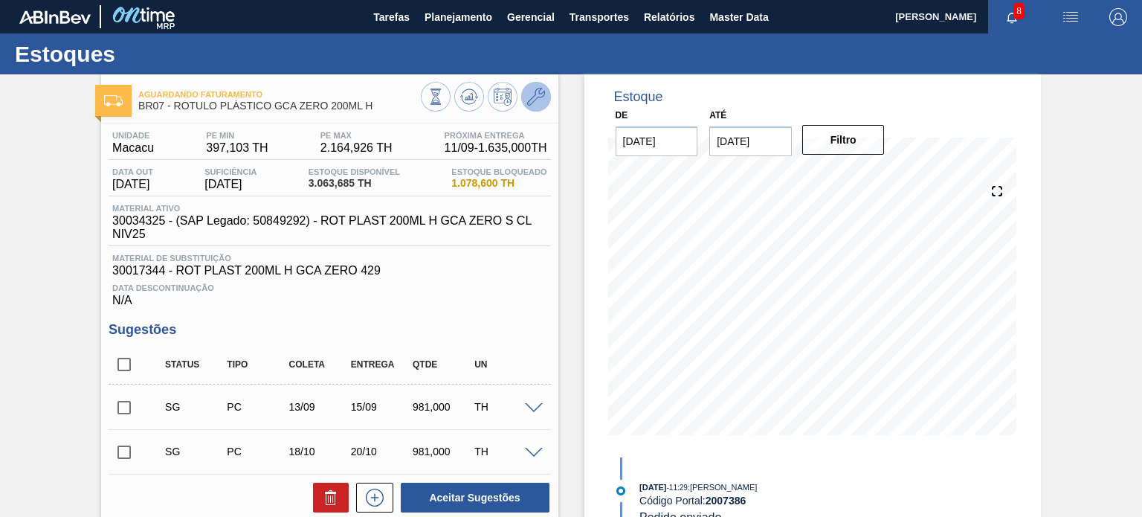
click at [538, 106] on button at bounding box center [536, 97] width 30 height 30
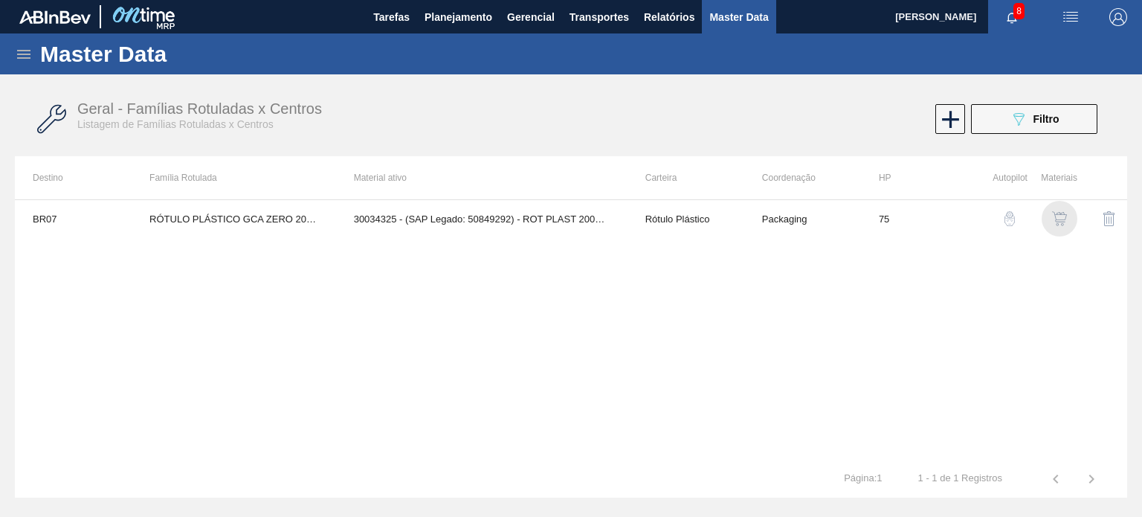
click at [1052, 223] on img "button" at bounding box center [1059, 218] width 15 height 15
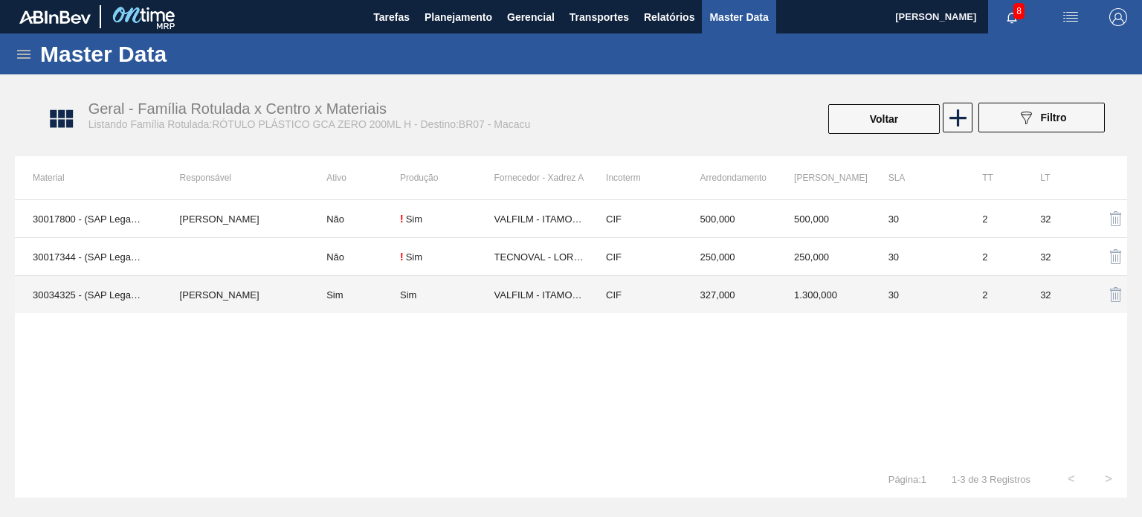
click at [957, 300] on td "30" at bounding box center [917, 295] width 94 height 38
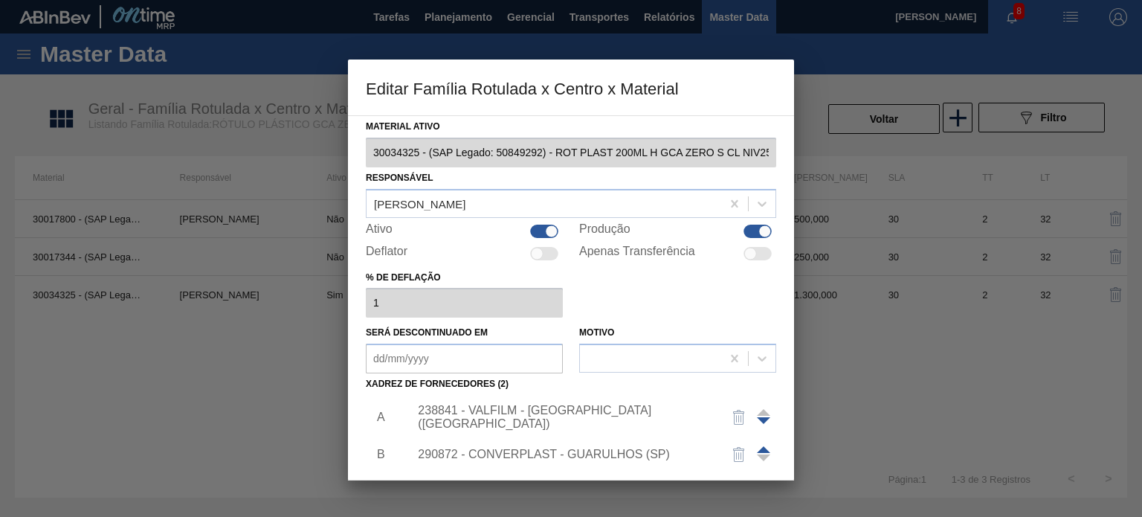
click at [533, 411] on div "238841 - VALFILM - [GEOGRAPHIC_DATA] ([GEOGRAPHIC_DATA])" at bounding box center [563, 417] width 291 height 27
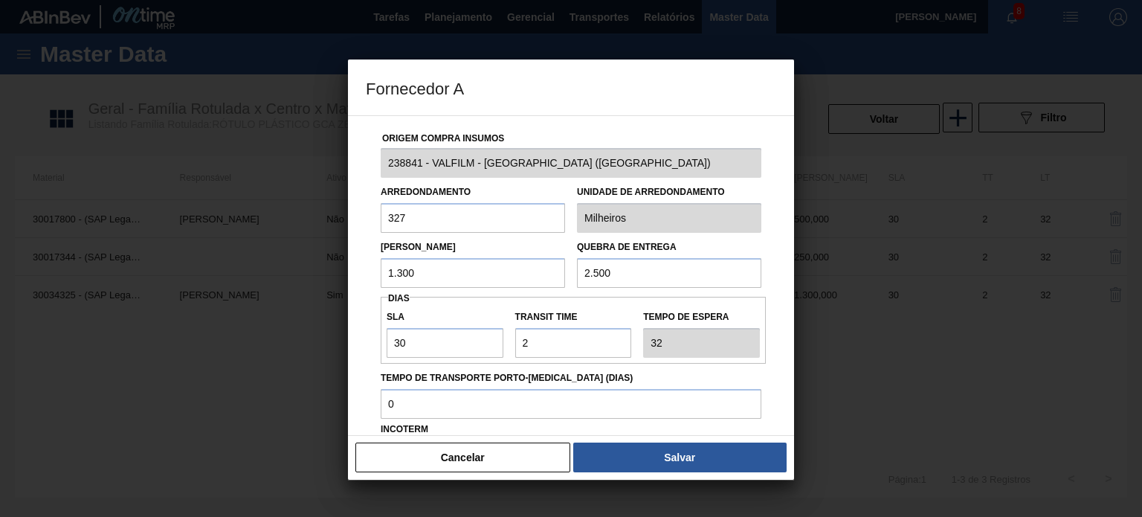
click at [407, 268] on input "1.300" at bounding box center [473, 273] width 184 height 30
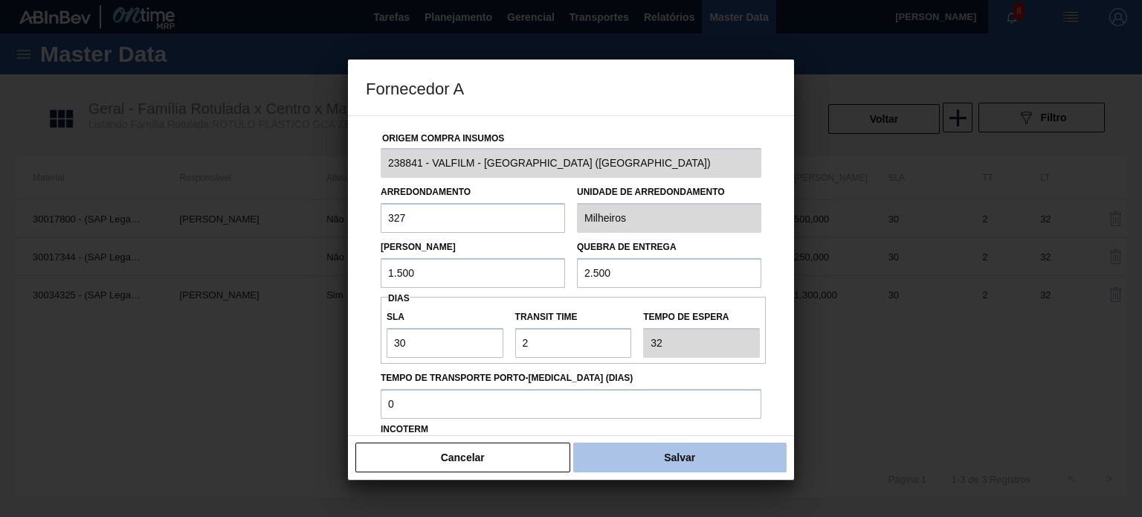
type input "1.500"
click at [645, 450] on button "Salvar" at bounding box center [679, 457] width 213 height 30
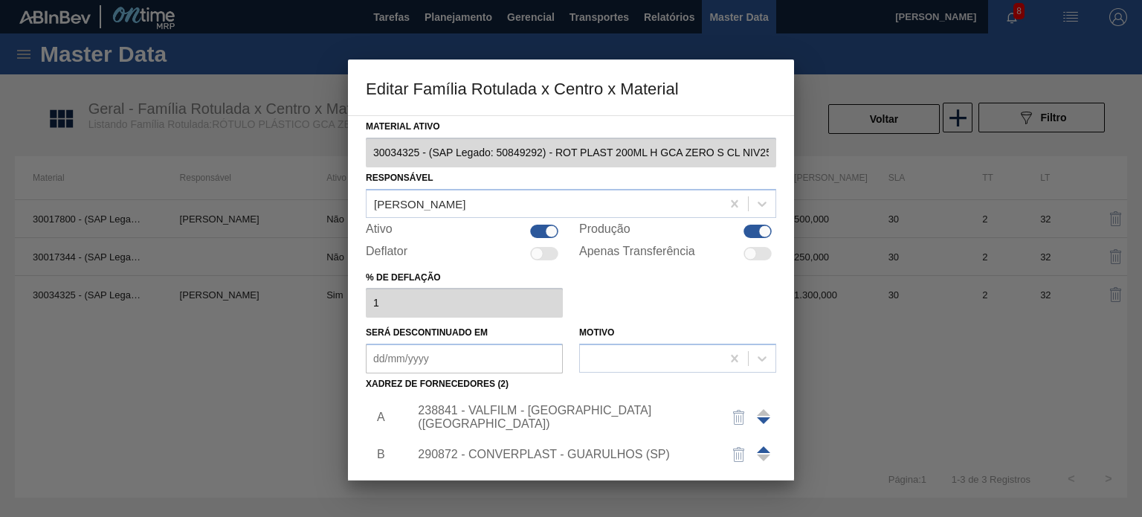
drag, startPoint x: 794, startPoint y: 300, endPoint x: 787, endPoint y: 464, distance: 164.4
click at [787, 464] on div "Editar Família Rotulada x Centro x Material Material ativo 30034325 - (SAP Lega…" at bounding box center [571, 258] width 1142 height 517
click at [794, 364] on div at bounding box center [571, 258] width 1142 height 517
drag, startPoint x: 794, startPoint y: 364, endPoint x: 790, endPoint y: 423, distance: 58.8
click at [790, 423] on div "Editar Família Rotulada x Centro x Material Material ativo 30034325 - (SAP Lega…" at bounding box center [571, 258] width 1142 height 517
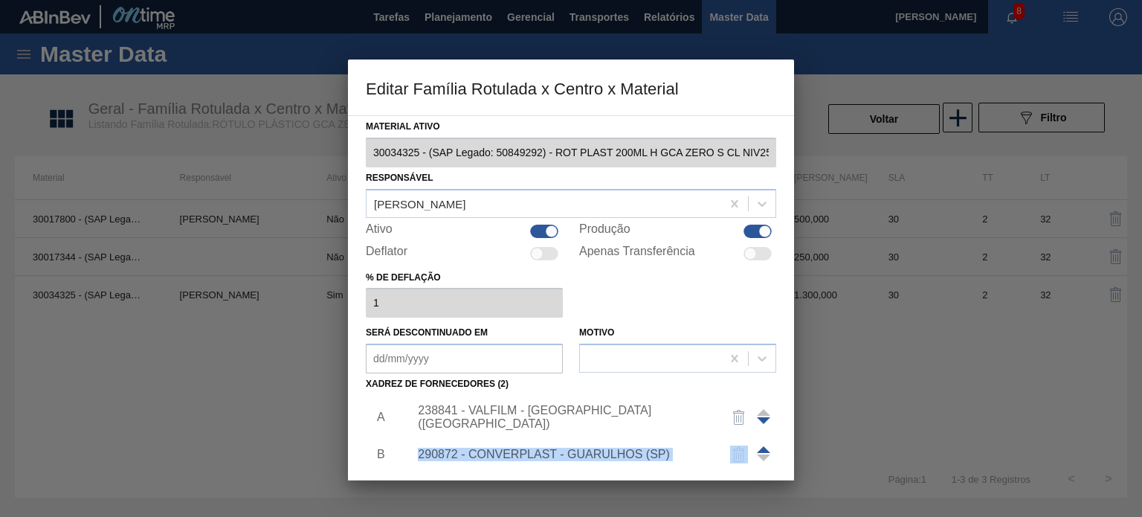
click at [790, 423] on div "Material ativo 30034325 - (SAP Legado: 50849292) - ROT PLAST 200ML H GCA ZERO S…" at bounding box center [571, 297] width 446 height 365
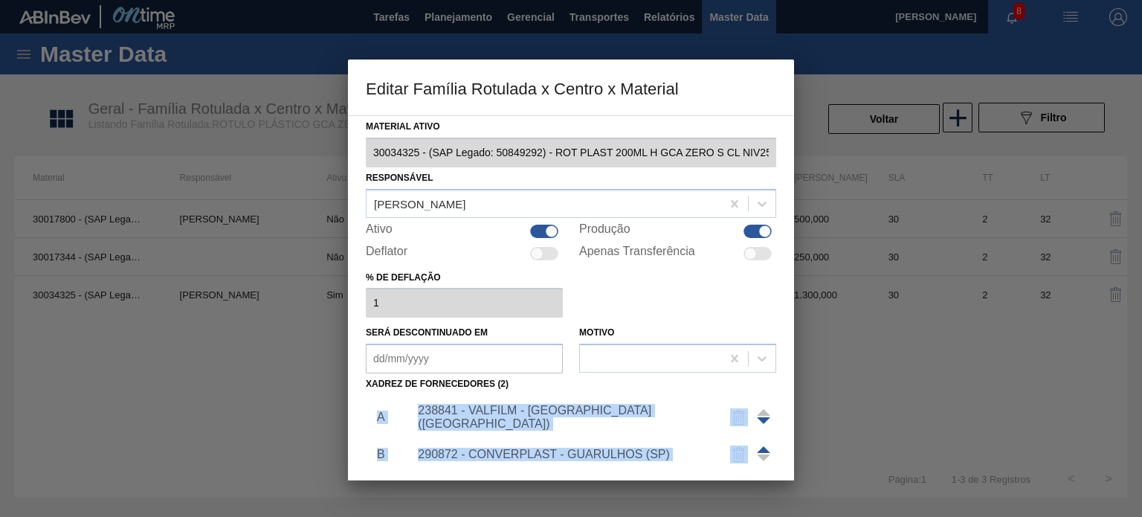
drag, startPoint x: 794, startPoint y: 356, endPoint x: 792, endPoint y: 389, distance: 32.8
click at [792, 389] on div "Editar Família Rotulada x Centro x Material Material ativo 30034325 - (SAP Lega…" at bounding box center [571, 258] width 1142 height 517
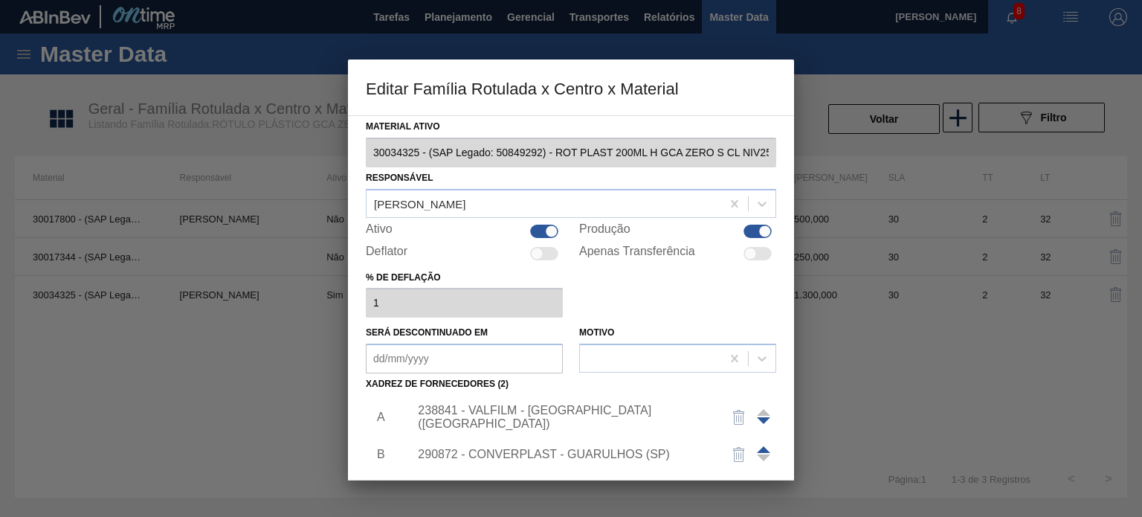
click at [743, 285] on div "% de deflação 1" at bounding box center [571, 292] width 410 height 51
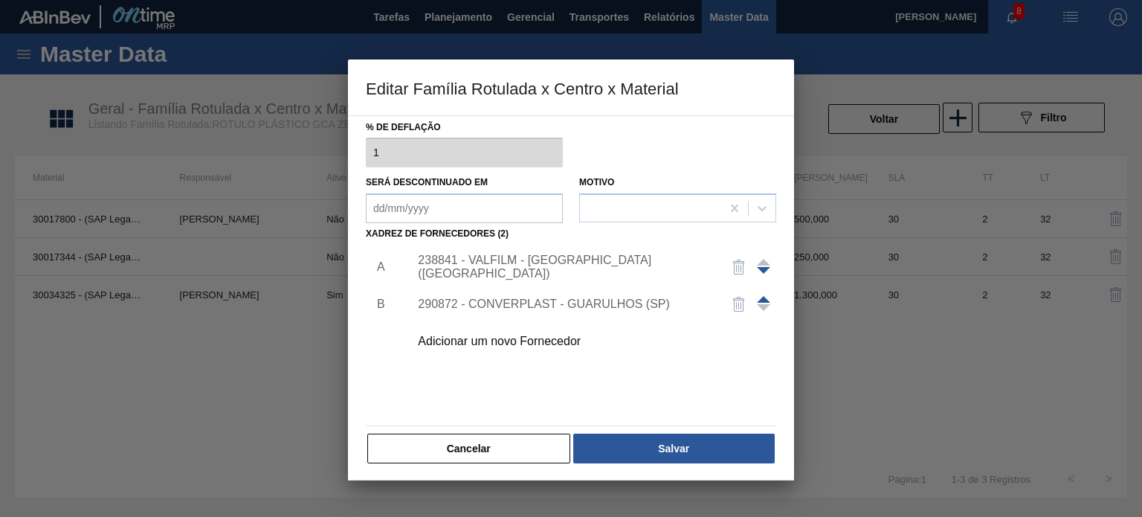
scroll to position [152, 0]
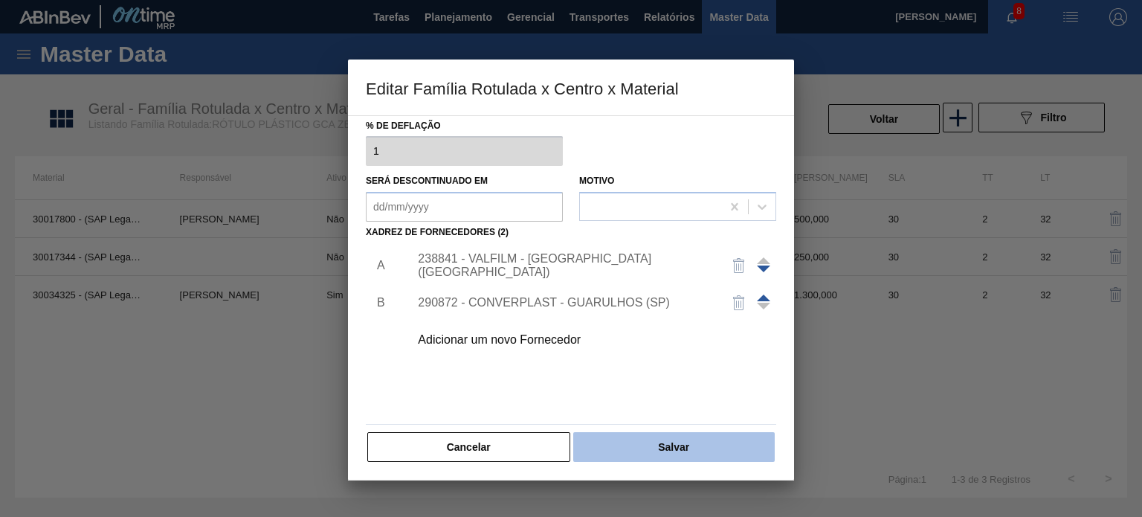
click at [700, 445] on button "Salvar" at bounding box center [673, 447] width 201 height 30
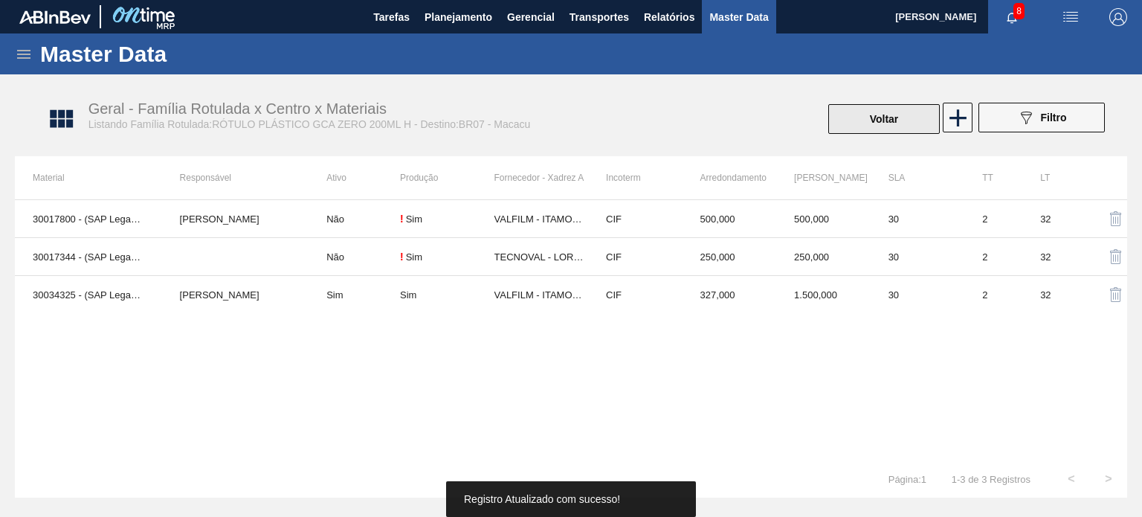
click at [872, 114] on button "Voltar" at bounding box center [883, 119] width 111 height 30
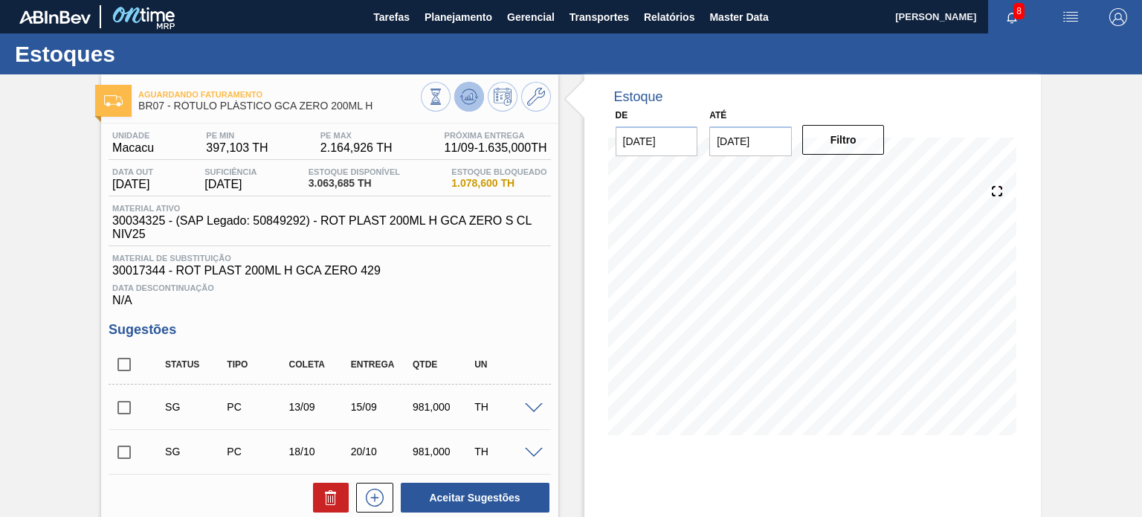
click at [444, 97] on icon at bounding box center [435, 96] width 16 height 16
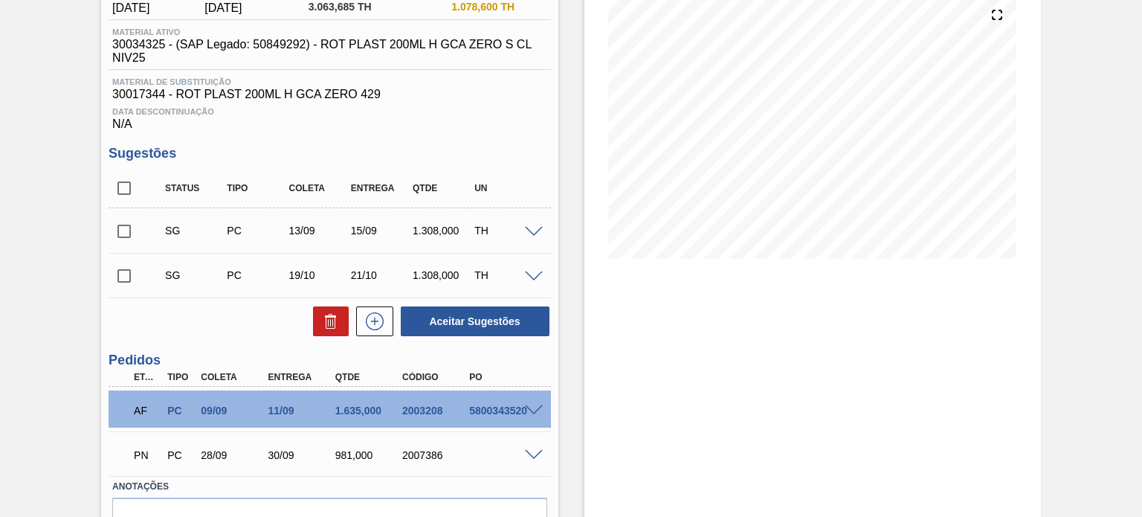
scroll to position [178, 0]
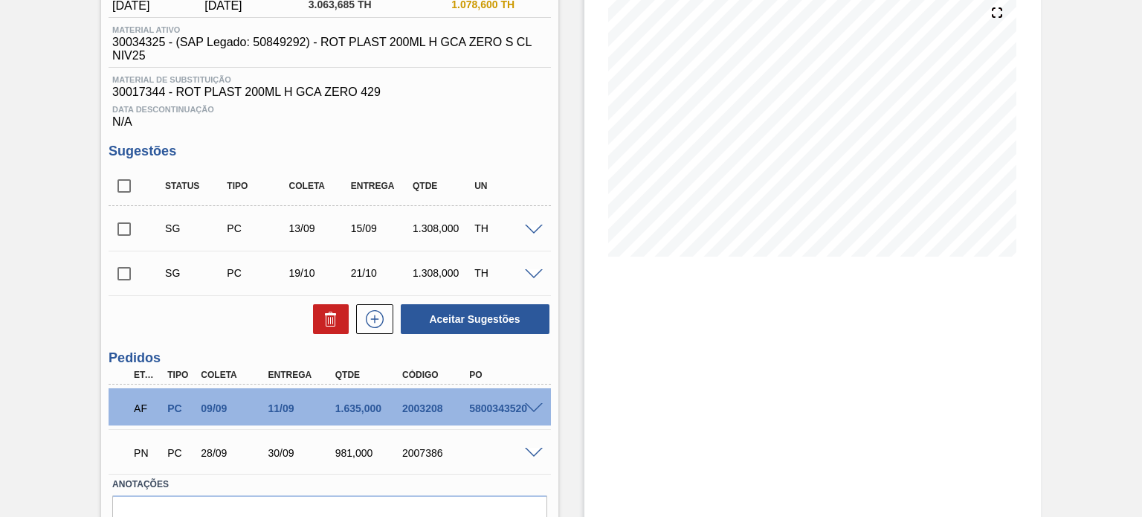
drag, startPoint x: 1127, startPoint y: 129, endPoint x: 1141, endPoint y: 153, distance: 28.3
click at [1141, 153] on main "Tarefas Planejamento Gerencial Transportes Relatórios Master Data MATHEUS FARIA…" at bounding box center [571, 258] width 1142 height 517
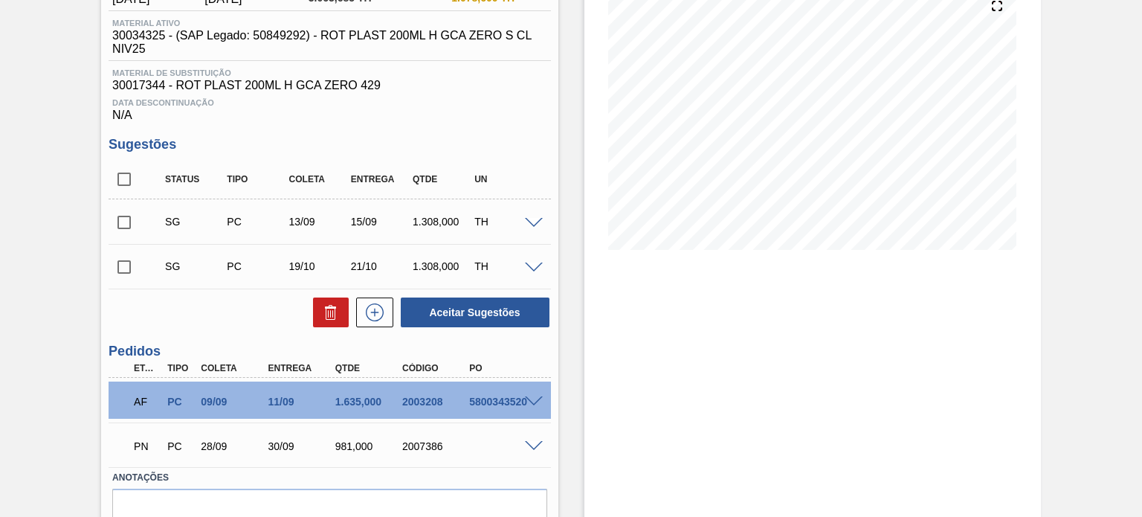
scroll to position [256, 0]
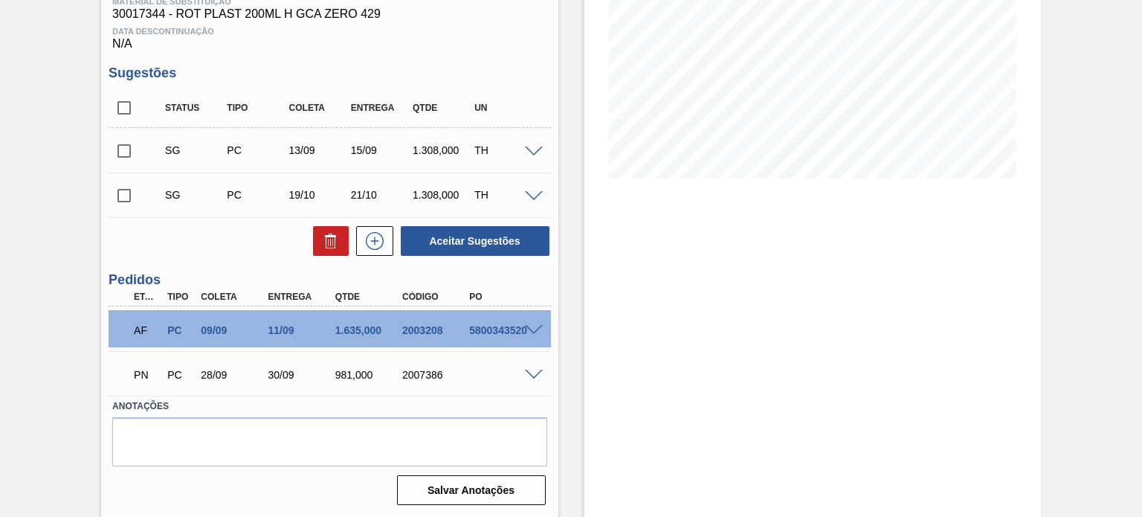
click at [418, 331] on div "2003208" at bounding box center [435, 330] width 74 height 12
copy div "2003208"
click at [418, 331] on div "2003208" at bounding box center [435, 330] width 74 height 12
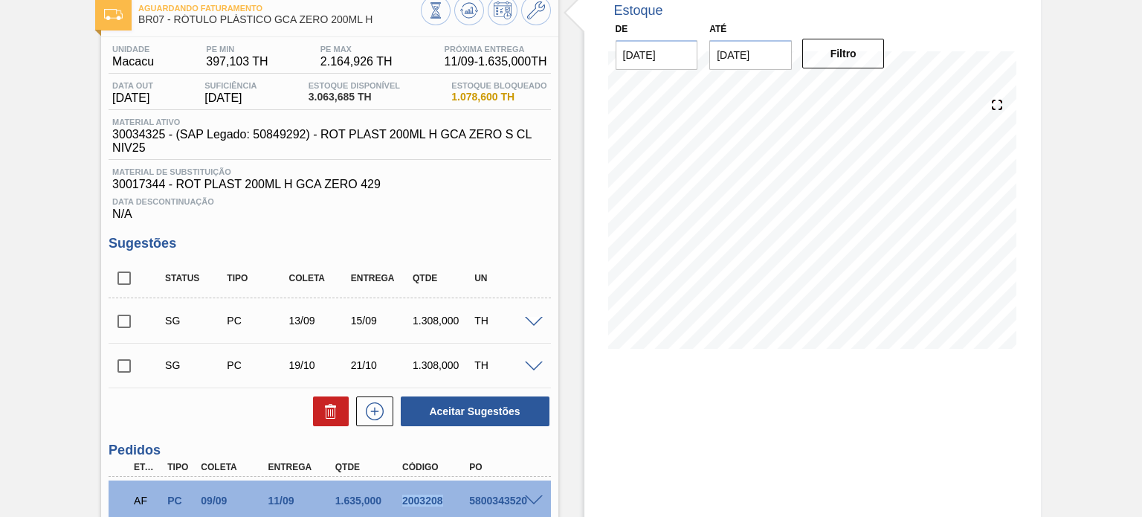
scroll to position [49, 0]
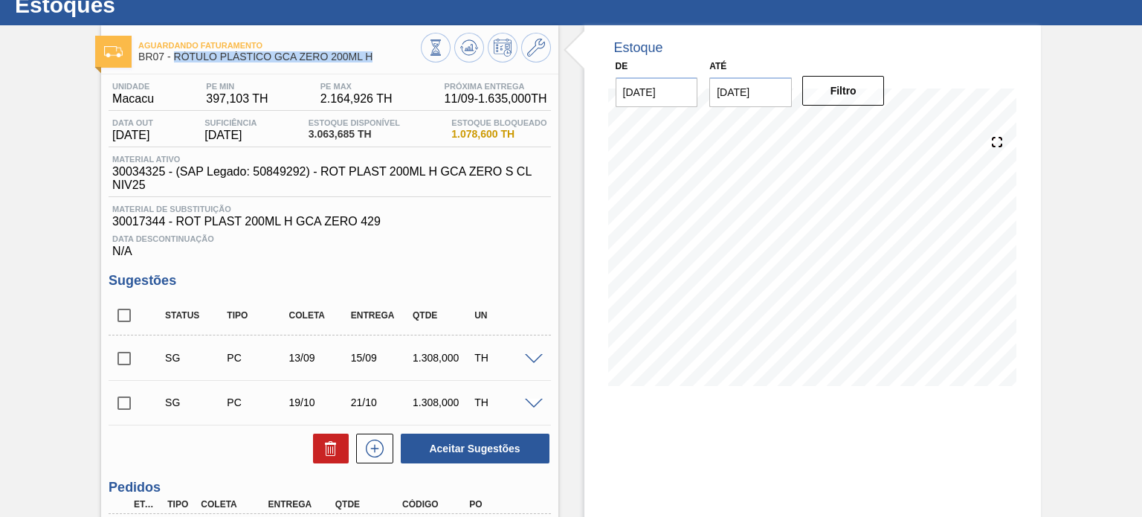
drag, startPoint x: 378, startPoint y: 56, endPoint x: 175, endPoint y: 62, distance: 202.2
click at [175, 62] on div "Aguardando Faturamento BR07 - RÓTULO PLÁSTICO GCA ZERO 200ML H" at bounding box center [279, 51] width 282 height 33
copy span "RÓTULO PLÁSTICO GCA ZERO 200ML H"
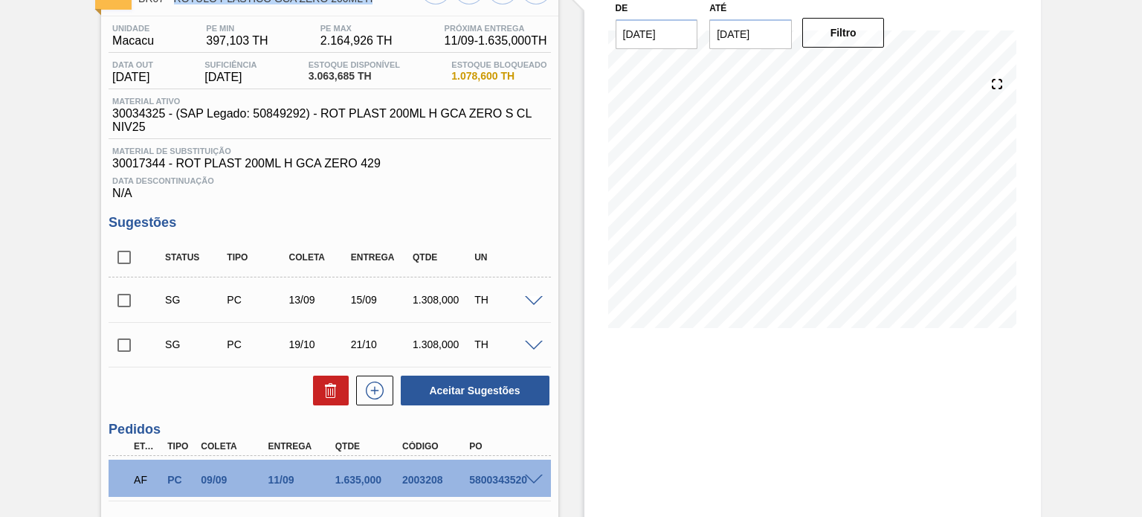
scroll to position [109, 0]
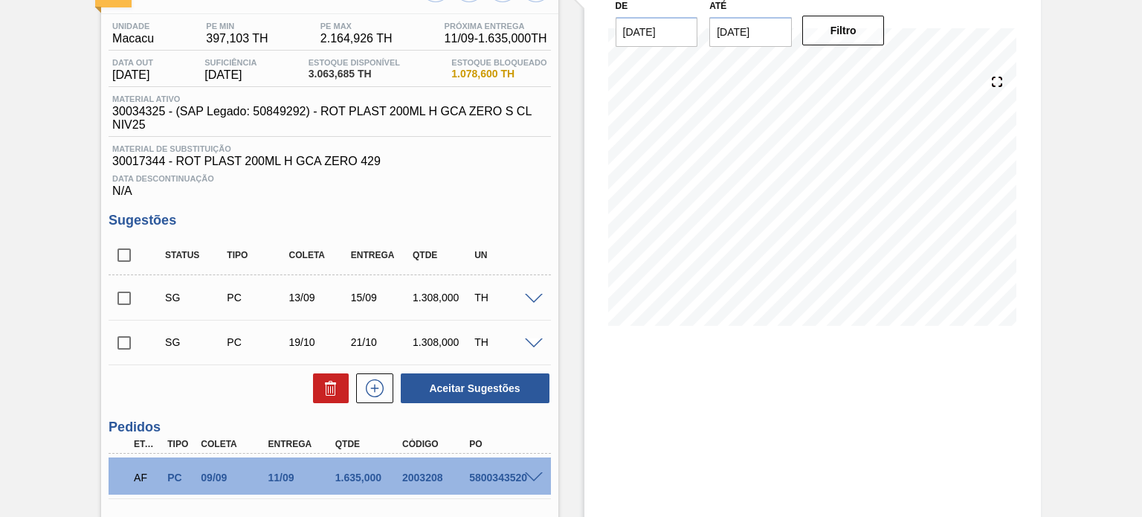
click at [434, 475] on div "2003208" at bounding box center [435, 477] width 74 height 12
copy div "2003208"
click at [434, 475] on div "2003208" at bounding box center [435, 477] width 74 height 12
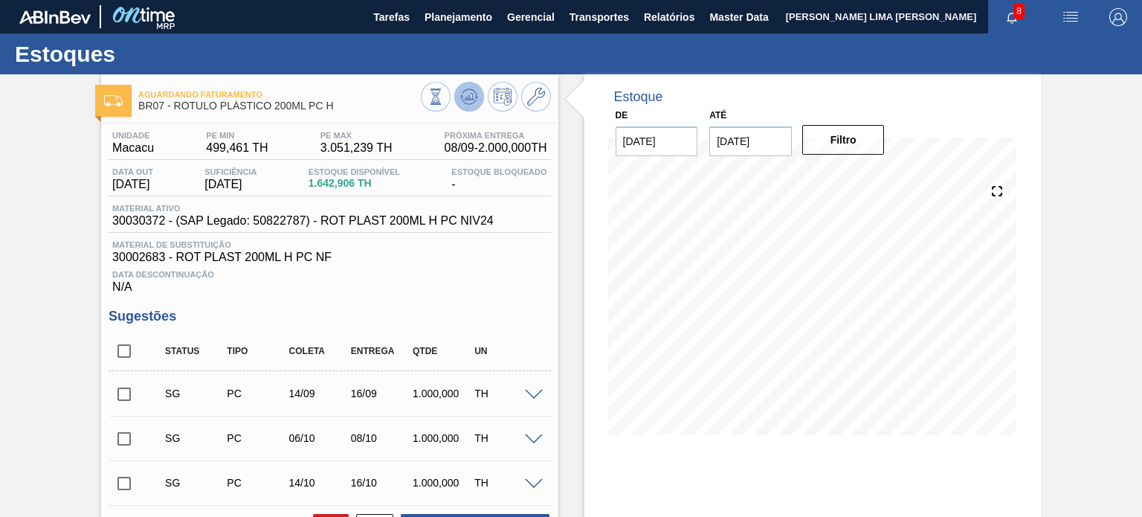
click at [444, 97] on icon at bounding box center [435, 96] width 16 height 16
drag, startPoint x: 331, startPoint y: 106, endPoint x: 172, endPoint y: 114, distance: 159.2
click at [172, 114] on div "Aguardando Faturamento BR07 - RÓTULO PLÁSTICO 200ML PC H" at bounding box center [279, 100] width 282 height 33
copy span "RÓTULO PLÁSTICO 200ML PC H"
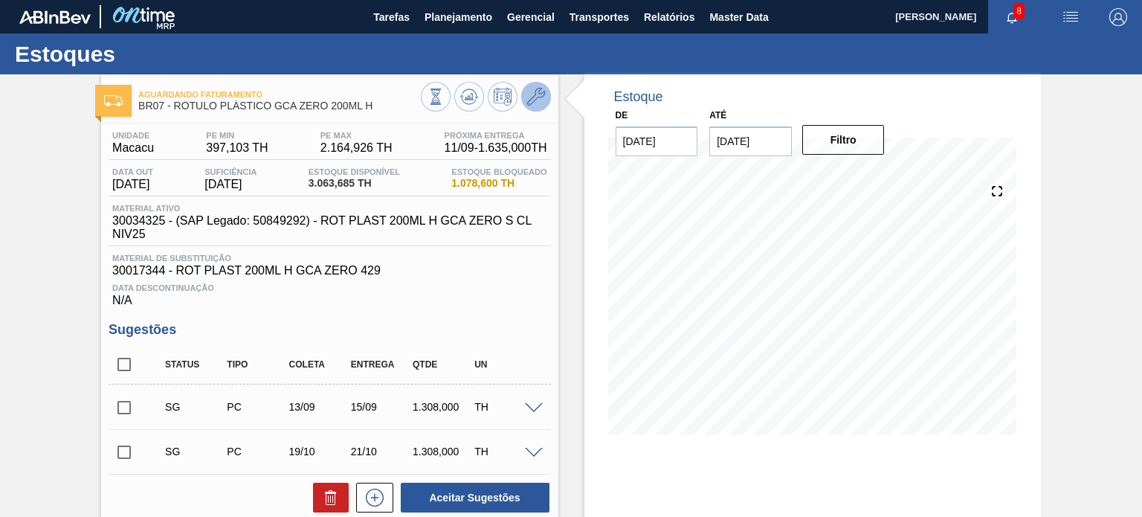
click at [536, 93] on icon at bounding box center [536, 97] width 18 height 18
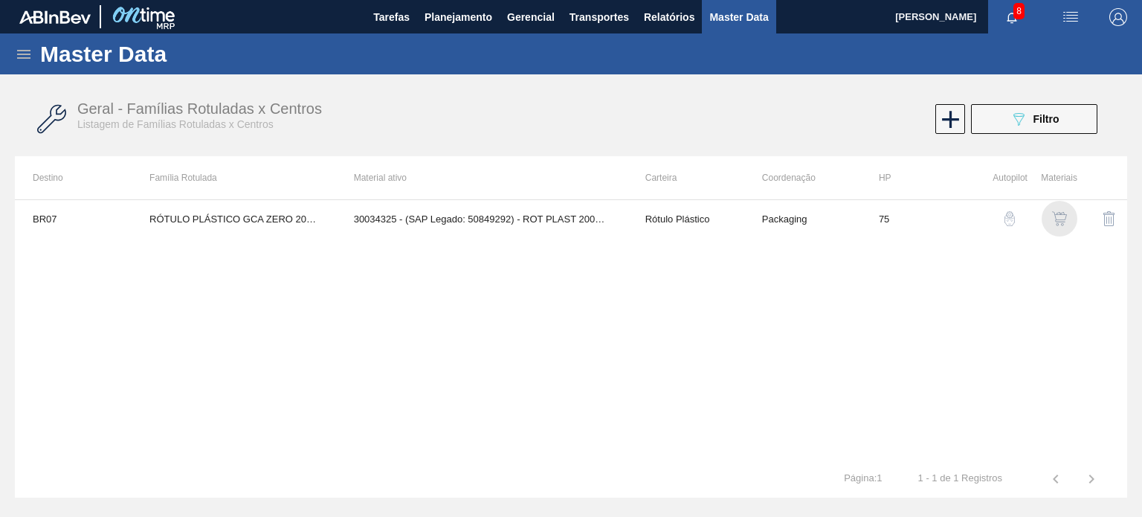
click at [1055, 219] on img "button" at bounding box center [1059, 218] width 15 height 15
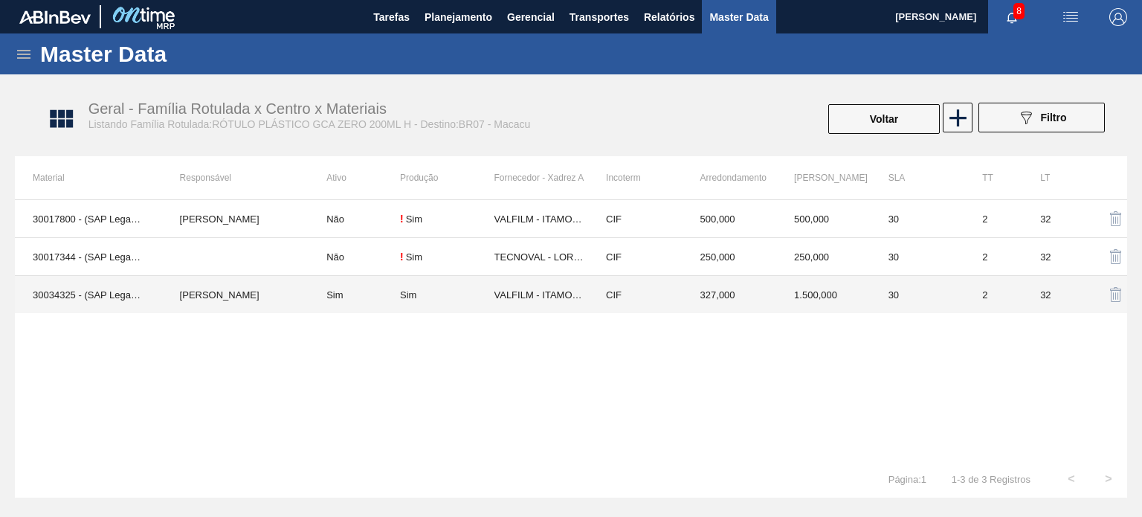
click at [730, 295] on td "327,000" at bounding box center [729, 295] width 94 height 38
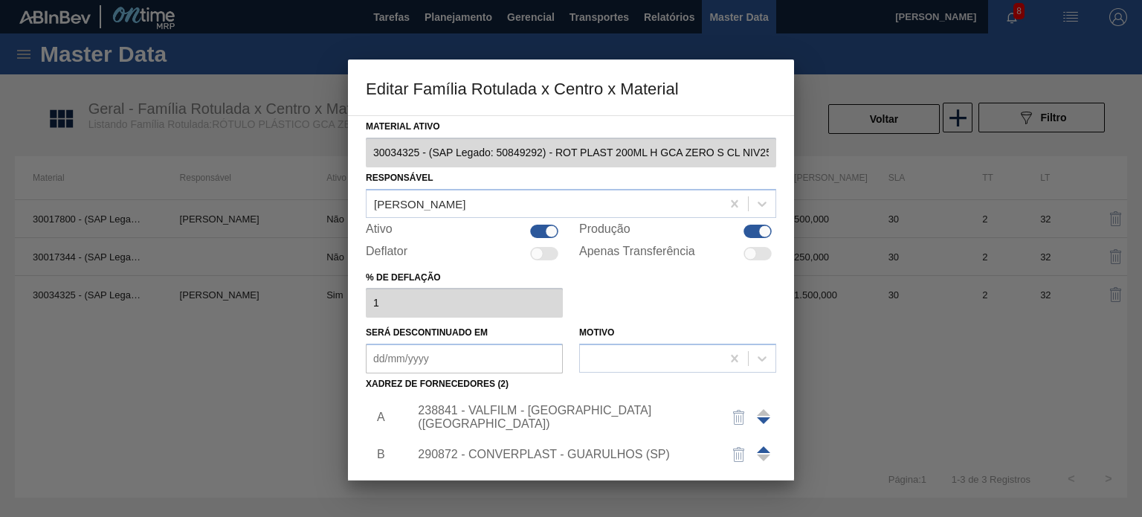
click at [524, 410] on div "238841 - VALFILM - [GEOGRAPHIC_DATA] ([GEOGRAPHIC_DATA])" at bounding box center [563, 417] width 291 height 27
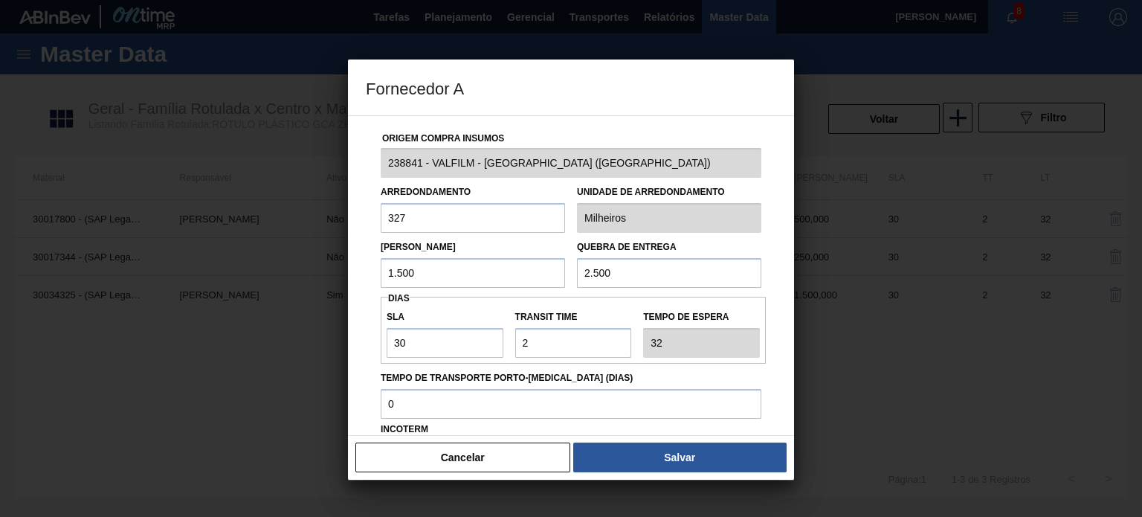
drag, startPoint x: 425, startPoint y: 278, endPoint x: 335, endPoint y: 261, distance: 91.5
click at [335, 261] on div "Fornecedor A Origem Compra Insumos 238841 - VALFILM - [GEOGRAPHIC_DATA] ([GEOGR…" at bounding box center [571, 258] width 1142 height 517
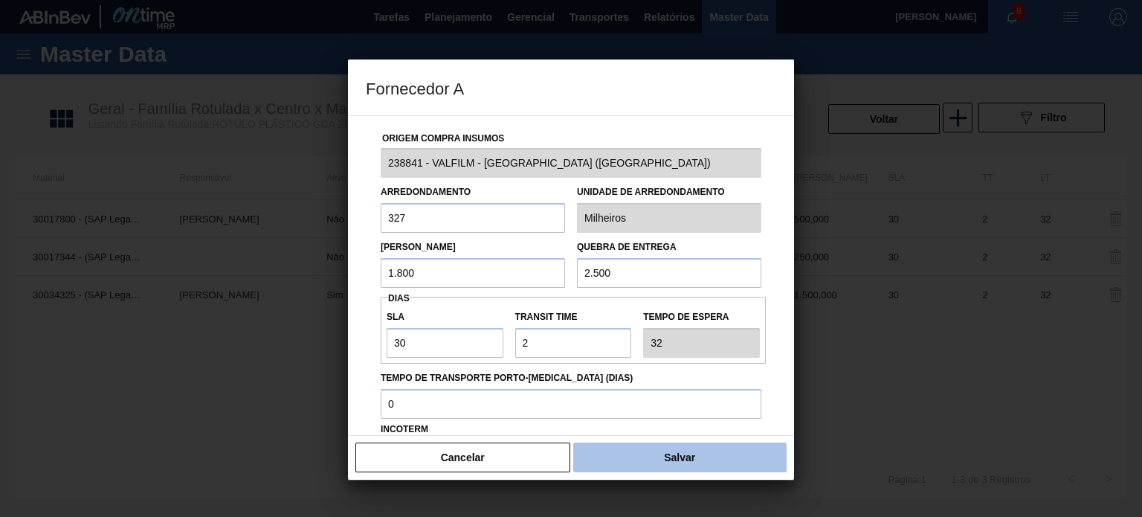
type input "1.800"
click at [719, 463] on button "Salvar" at bounding box center [679, 457] width 213 height 30
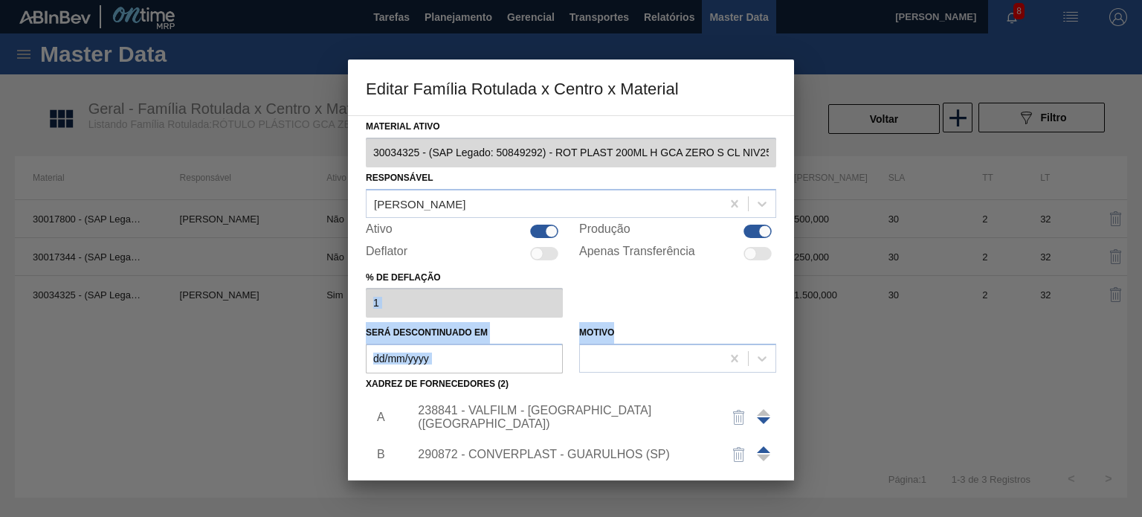
drag, startPoint x: 790, startPoint y: 265, endPoint x: 782, endPoint y: 329, distance: 63.7
click at [782, 329] on div "Material ativo 30034325 - (SAP Legado: 50849292) - ROT PLAST 200ML H GCA ZERO S…" at bounding box center [571, 297] width 446 height 365
click at [792, 368] on div "Material ativo 30034325 - (SAP Legado: 50849292) - ROT PLAST 200ML H GCA ZERO S…" at bounding box center [571, 297] width 446 height 365
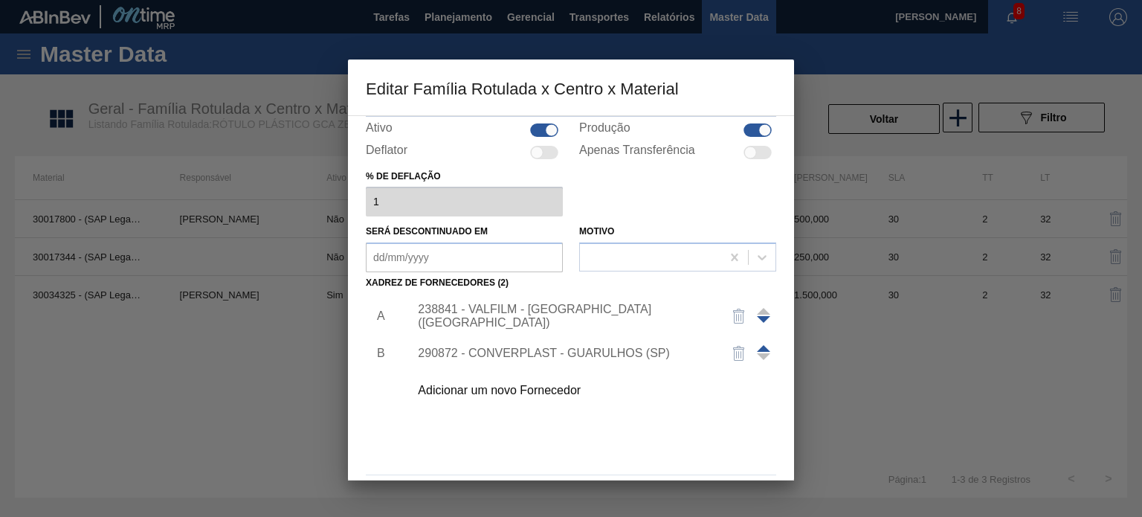
scroll to position [152, 0]
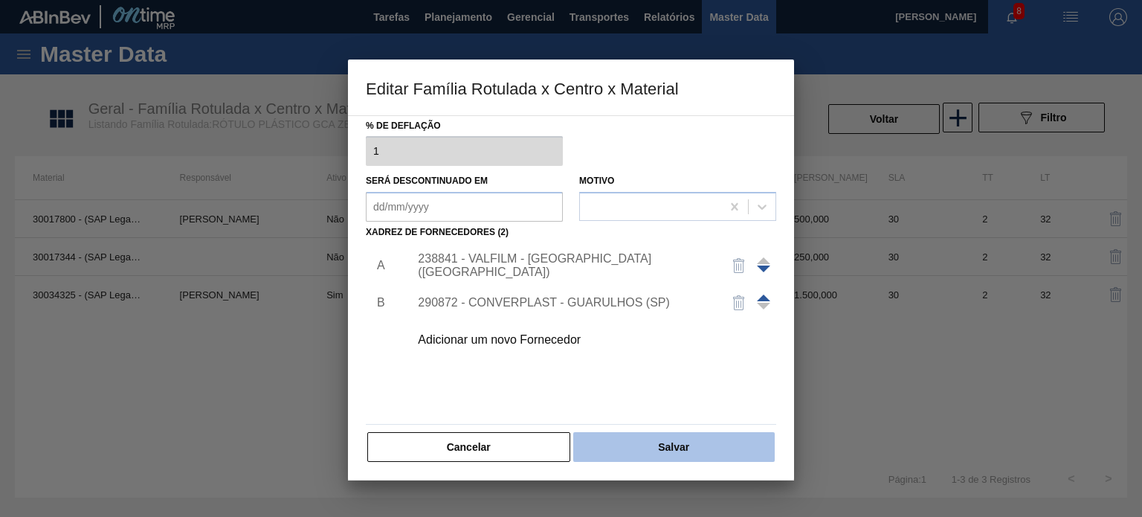
click at [725, 460] on button "Salvar" at bounding box center [673, 447] width 201 height 30
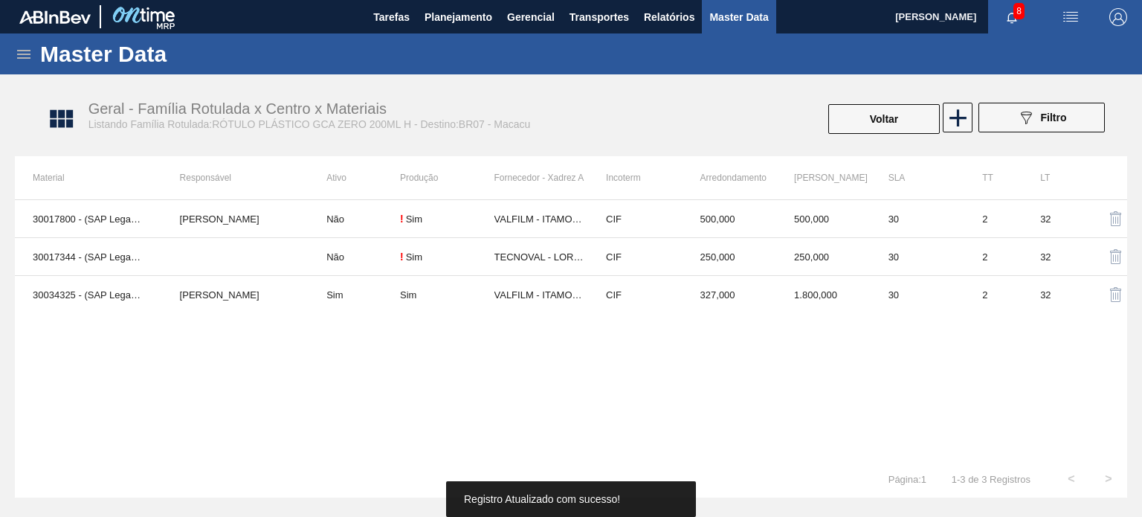
click at [875, 129] on button "Voltar" at bounding box center [883, 119] width 111 height 30
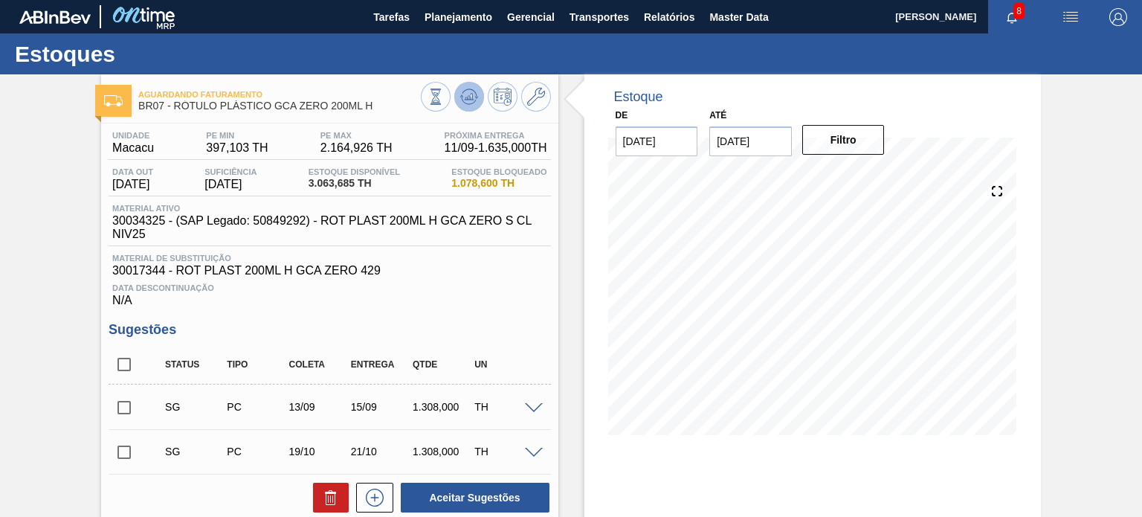
click at [444, 105] on icon at bounding box center [435, 96] width 16 height 16
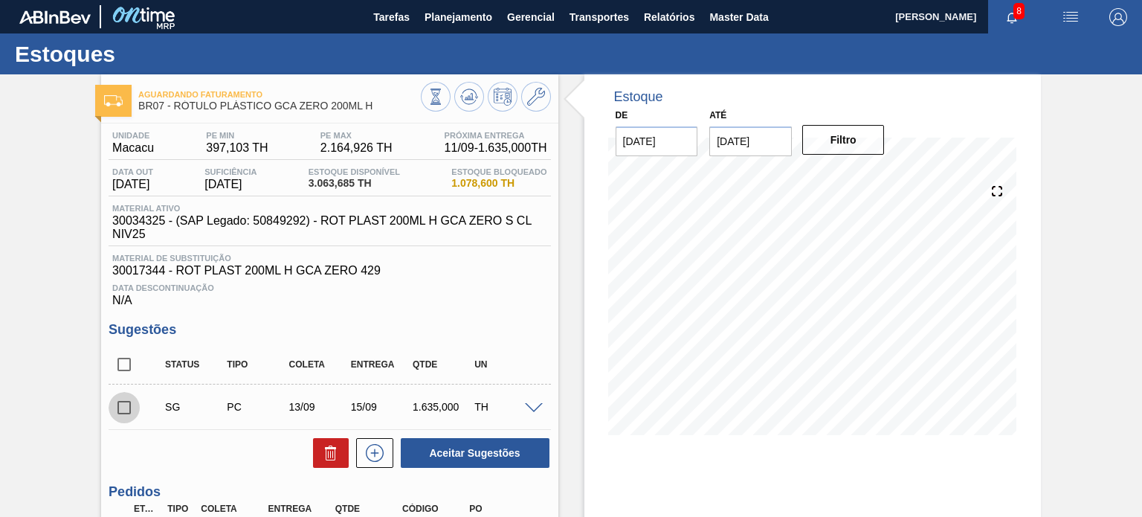
click at [120, 395] on input "checkbox" at bounding box center [124, 407] width 31 height 31
click at [508, 460] on button "Aceitar Sugestões" at bounding box center [475, 453] width 149 height 30
checkbox input "false"
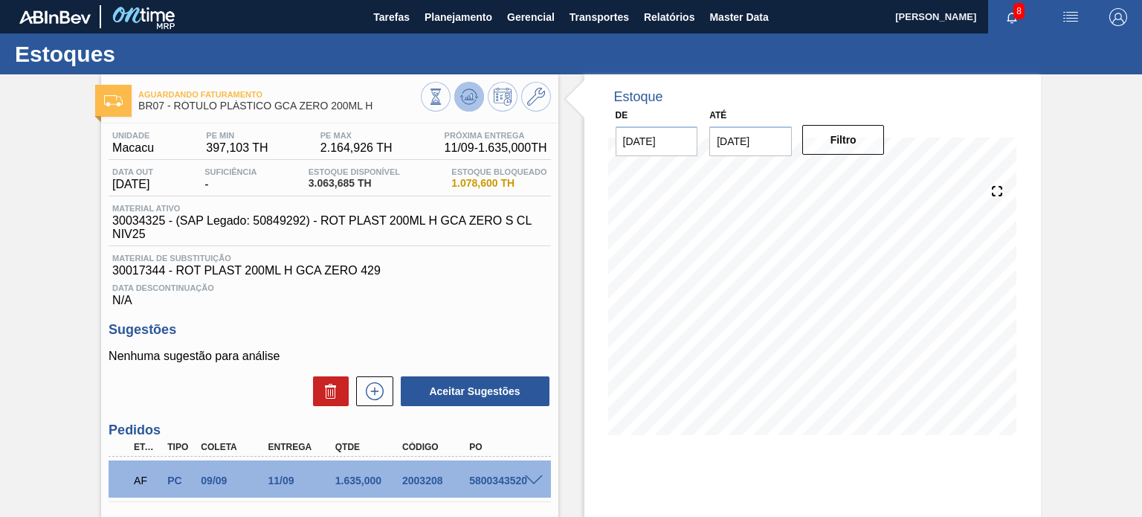
click at [467, 96] on icon at bounding box center [467, 98] width 1 height 4
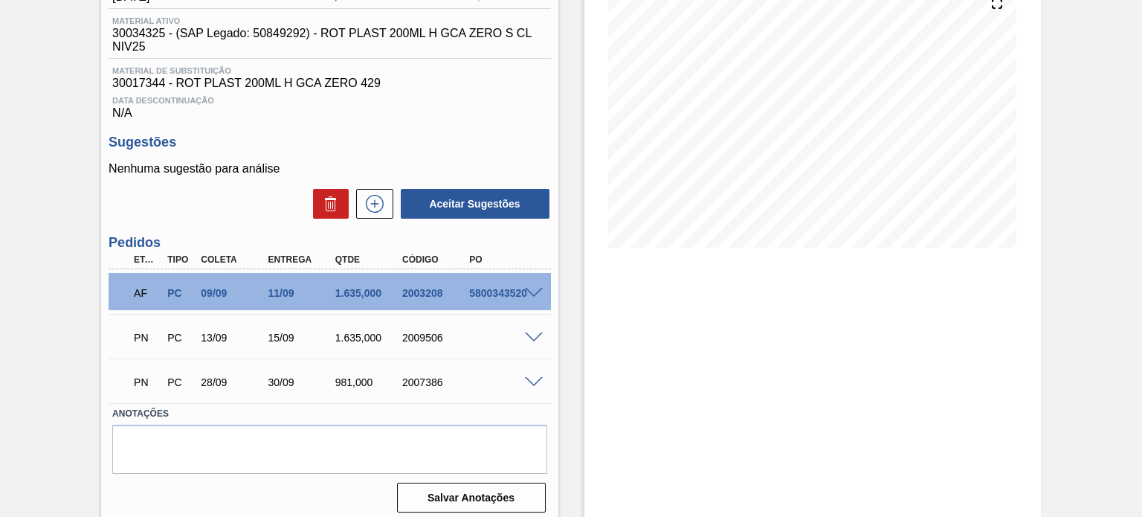
scroll to position [196, 0]
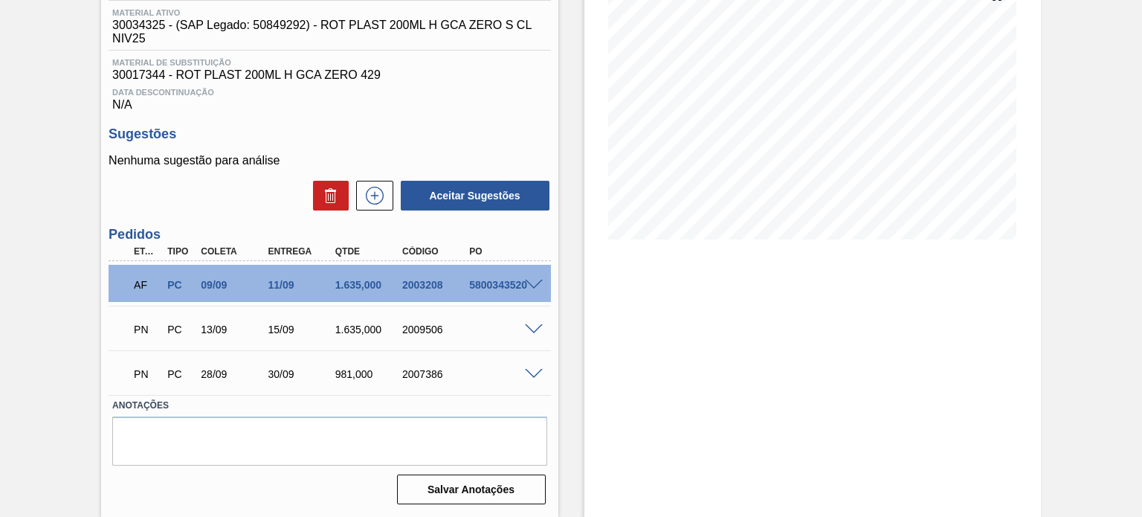
click at [430, 378] on div "2007386" at bounding box center [435, 374] width 74 height 12
copy div "2007386"
click at [430, 378] on div "2007386" at bounding box center [435, 374] width 74 height 12
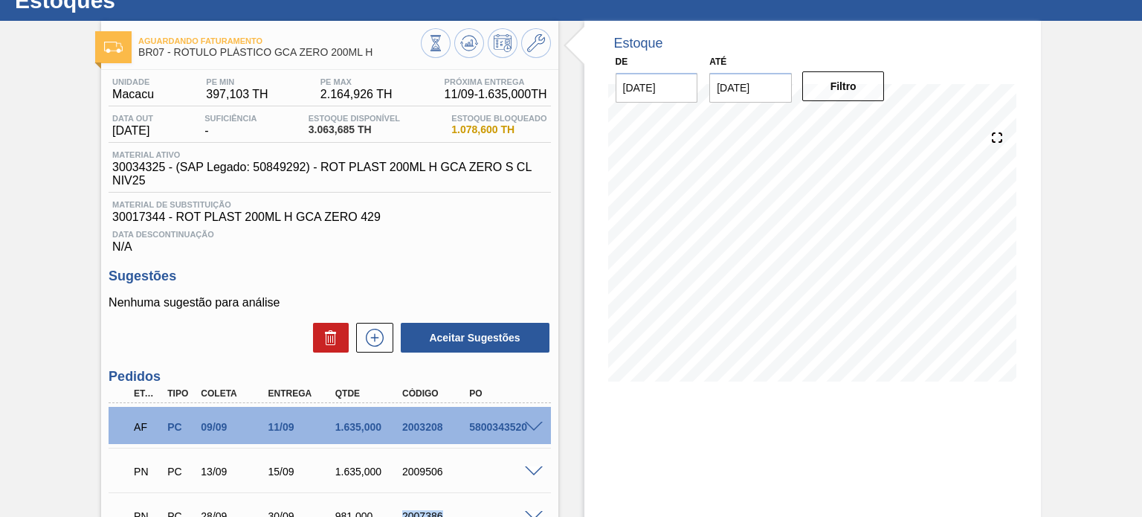
scroll to position [0, 0]
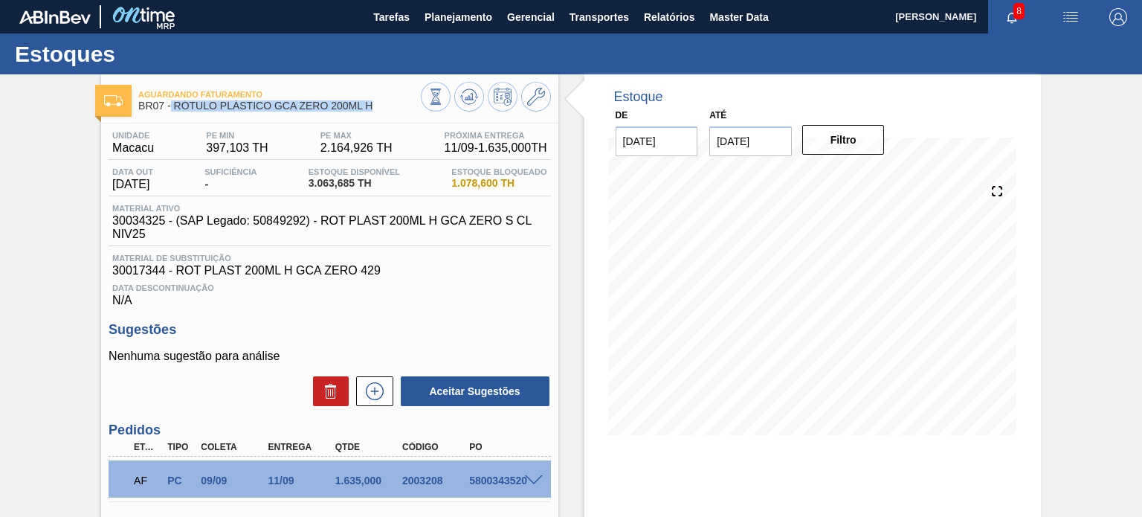
drag, startPoint x: 376, startPoint y: 107, endPoint x: 172, endPoint y: 106, distance: 204.4
click at [172, 106] on span "BR07 - RÓTULO PLÁSTICO GCA ZERO 200ML H" at bounding box center [279, 105] width 282 height 11
copy span "RÓTULO PLÁSTICO GCA ZERO 200ML H"
